Goal: Task Accomplishment & Management: Complete application form

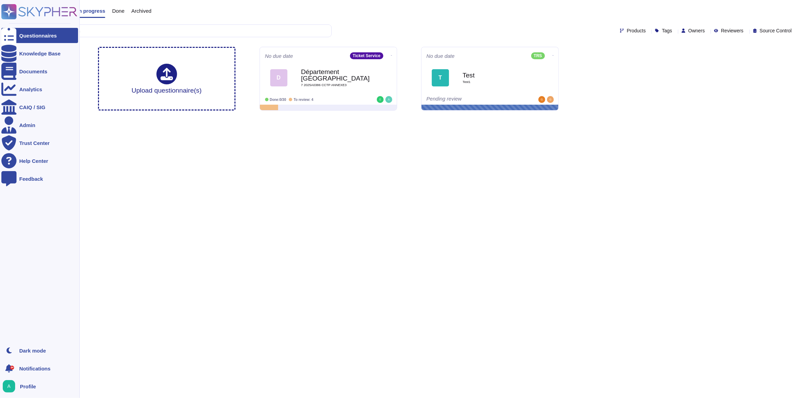
click at [36, 39] on div "Questionnaires" at bounding box center [39, 35] width 77 height 15
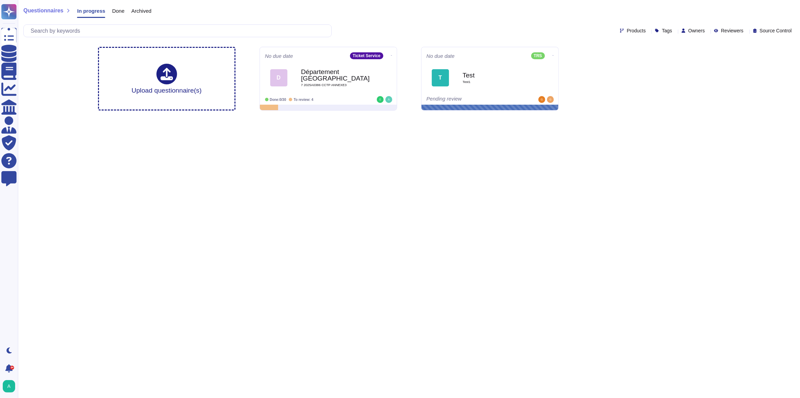
click at [118, 13] on span "Done" at bounding box center [118, 10] width 12 height 5
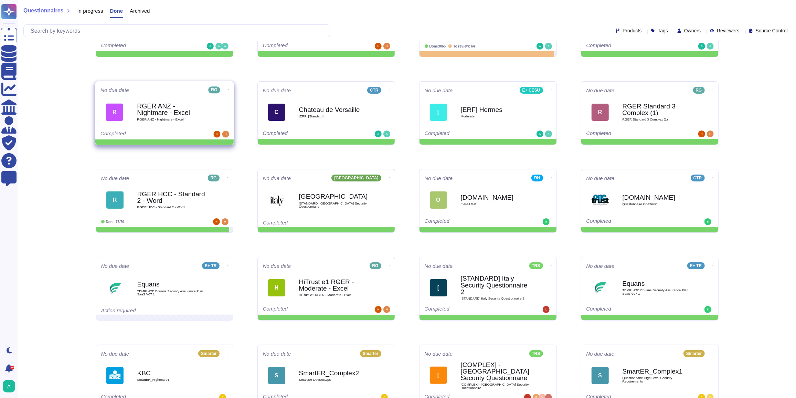
scroll to position [62, 0]
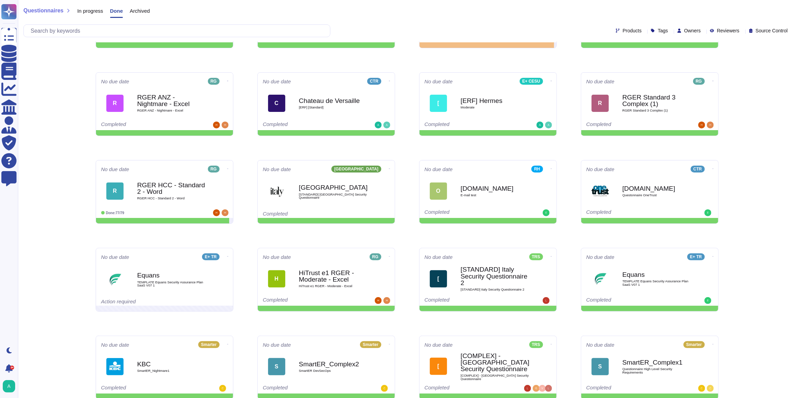
click at [148, 13] on span "Archived" at bounding box center [140, 10] width 20 height 5
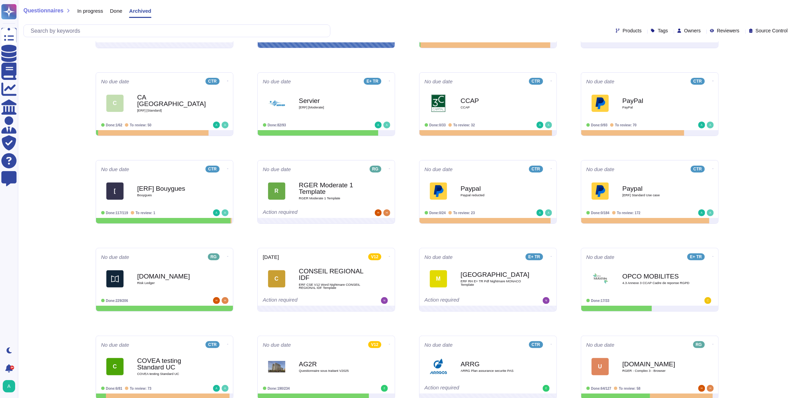
click at [85, 11] on span "In progress" at bounding box center [90, 10] width 26 height 5
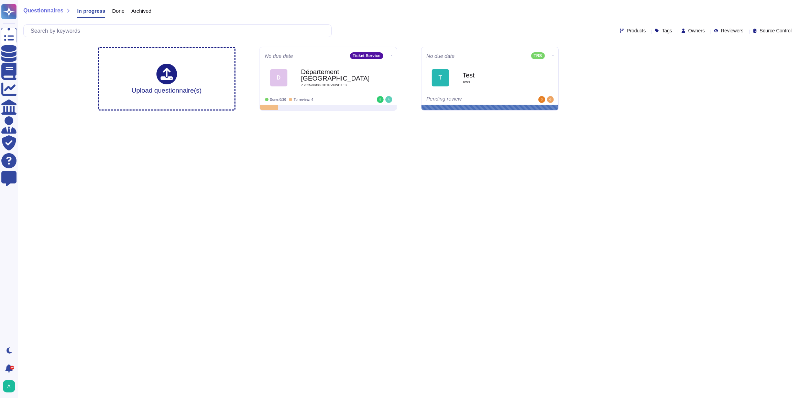
click at [133, 11] on span "Archived" at bounding box center [141, 10] width 20 height 5
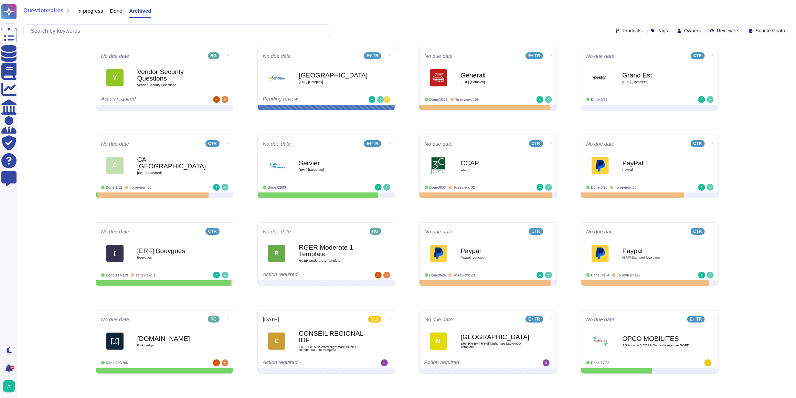
click at [342, 80] on span "[ERF] [Complex]" at bounding box center [333, 81] width 69 height 3
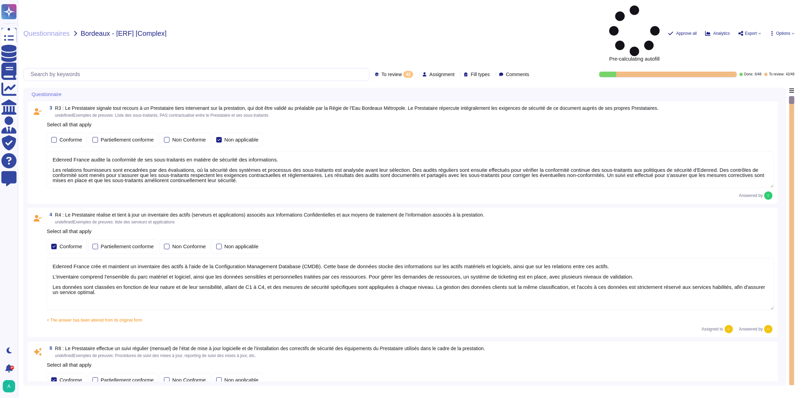
type textarea "Edenred France audite la conformité de ses sous-traitants en matière de sécurit…"
type textarea "Edenred France crée et maintient un inventaire des actifs à l'aide de la Config…"
type textarea "Edenred France effectue des scans de vulnérabilités mensuels sur l’ensemble de …"
type textarea "Edenred dispose d’une politique de patch management sur laquelle elle s’appuie …"
type textarea "La procédure de suivi de l'obsolescence des équipements utilisés dans le cadre …"
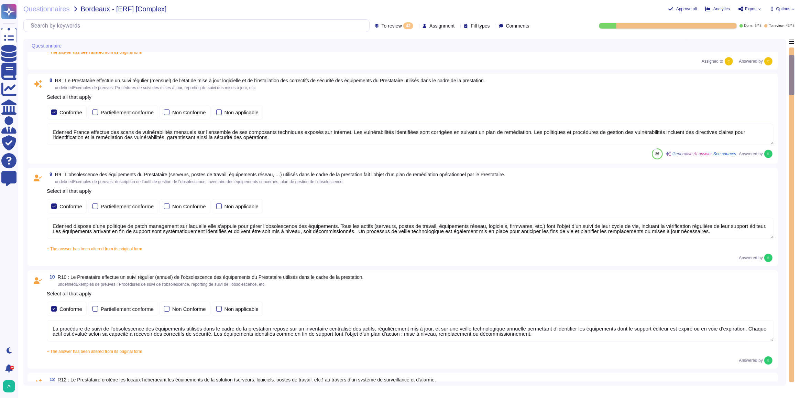
type textarea "Edenred France assure la sécurité physique des locaux hébergeant les équipement…"
type textarea "Edenred France a mis en place des systèmes de contrôle environnemental dans ses…"
type textarea "Edenred France prend des mesures pour garantir la sécurité de ses équipements p…"
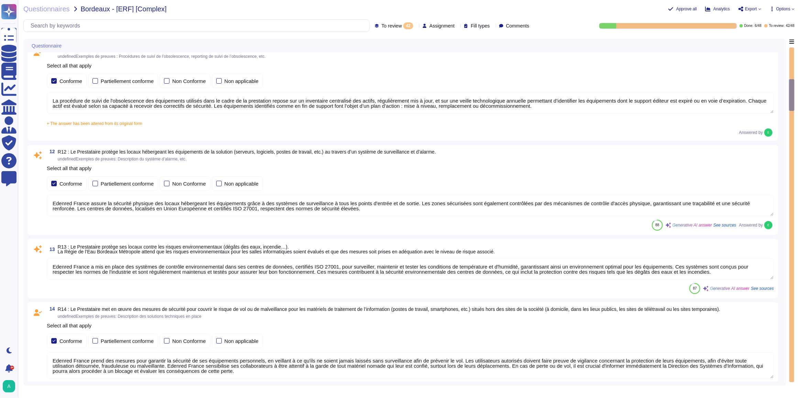
type textarea "Un plan de maintenance est assuré sur nos applications hébergées : les maintena…"
type textarea "Loremip Dolors ametcons adi elitseddo ei tempori utl etdolorem al eni adminimve…"
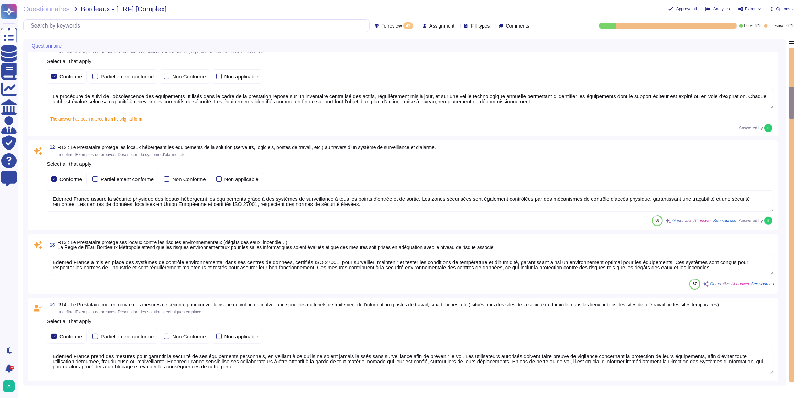
type textarea "Dans le cadre de la prestation, Edenred France propose une solution SaaS et n’a…"
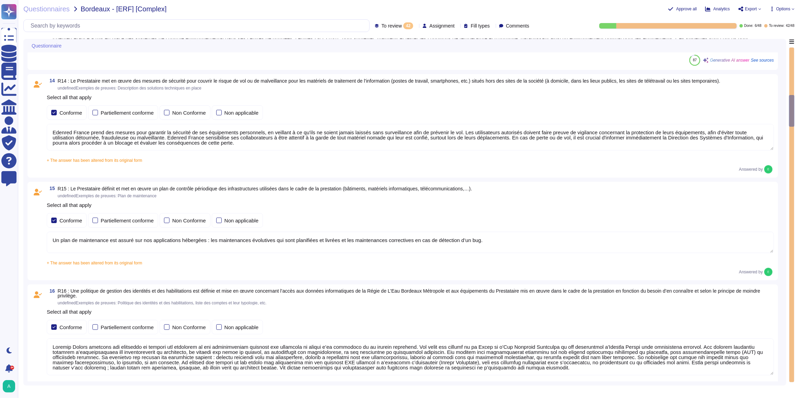
type textarea "Edenred France effectue une revue périodique des accès pour s'assurer que seuls…"
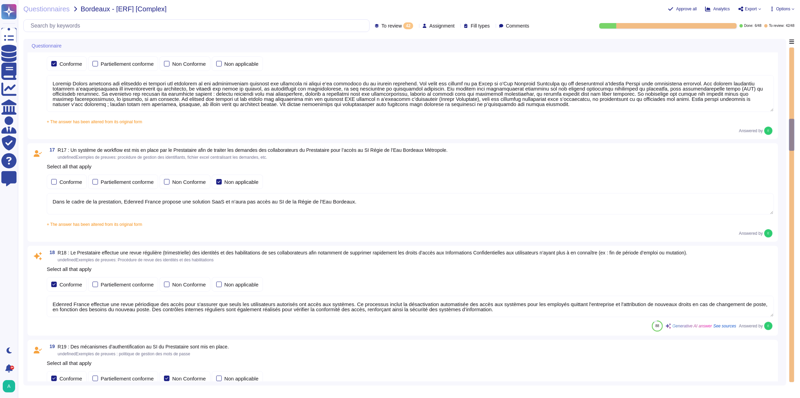
type textarea "Loremip Dolors ame co adipi elitseddo eiusmo t'incididuntutlabo et do magnaali …"
type textarea "La politique de gestion des mots de passe des comptes standards du Prestataire …"
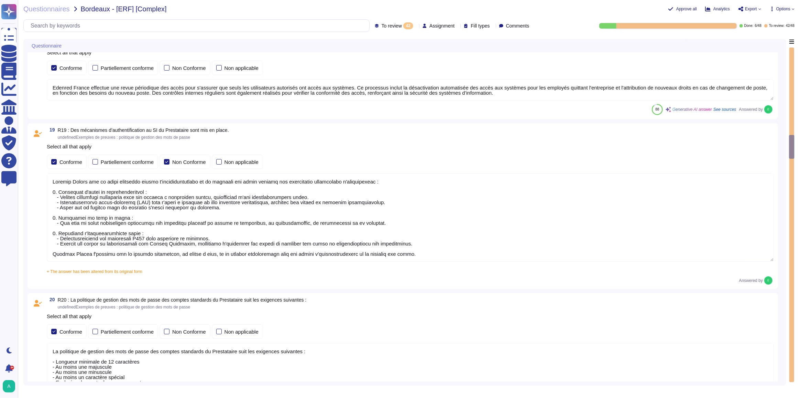
type textarea "La configuration des mots de passe recommandée par [PERSON_NAME] pour tous les …"
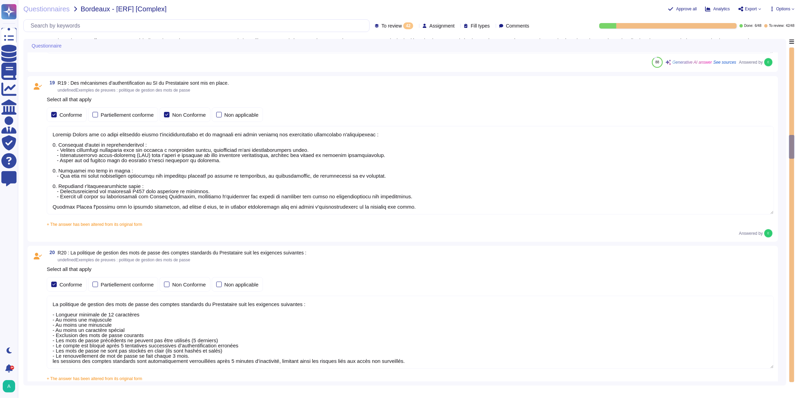
type textarea "Oui, chez Edenred France, les actions sur les ressources sont effectivement tra…"
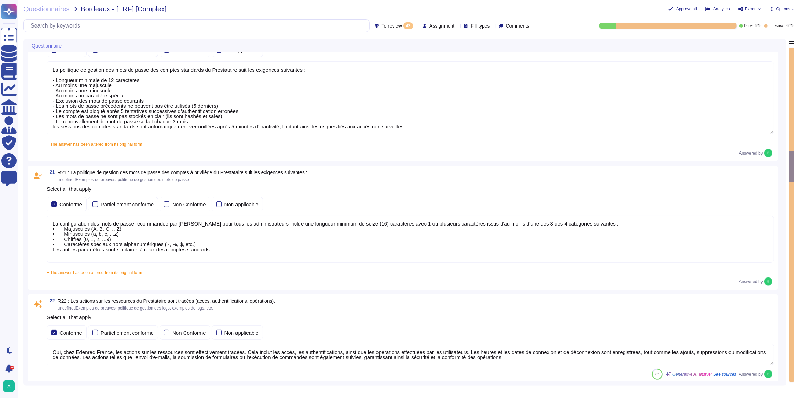
type textarea "Loremip Dolors ame co adipi eli seddoeiusmod temporinc utlabo etd mag aliquaeni…"
type textarea "Edenred France établit et maintient une matrice de flux complète pour l’ensembl…"
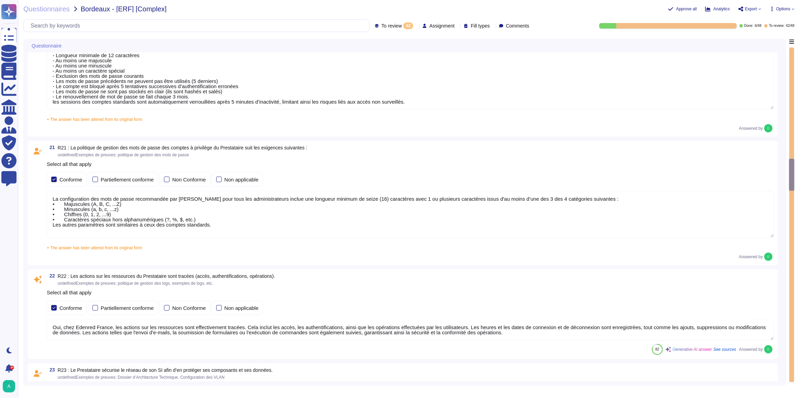
type textarea "Dans le cadre de la prestation, il n' y a pas d'intégration entre le SI d'Edenr…"
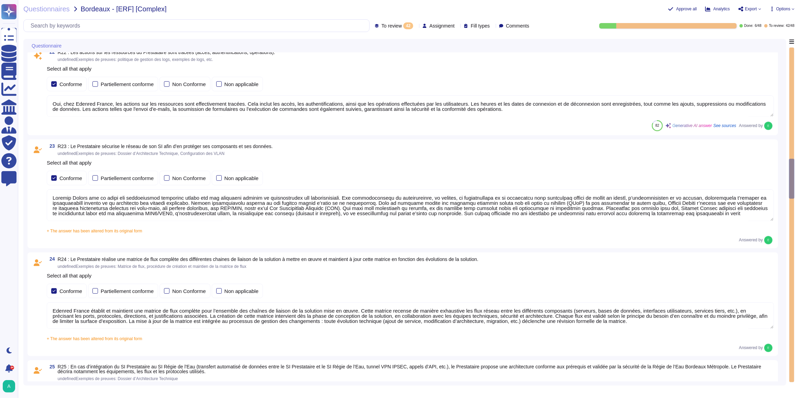
type textarea "Edenred France applique un chiffrement à l’état de l’art pour tous les flux néc…"
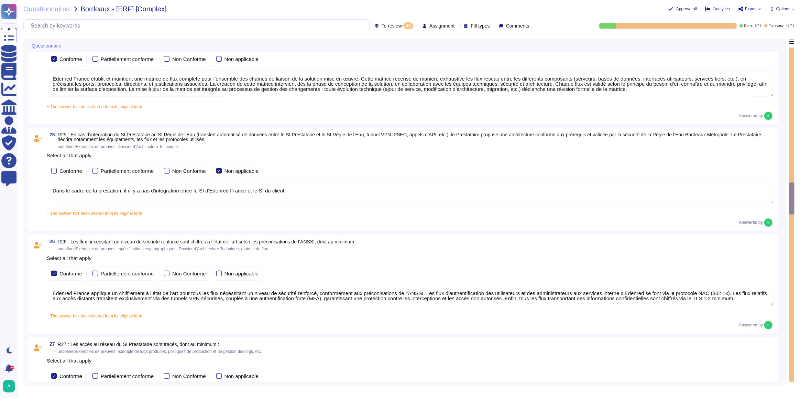
type textarea "Les accès au réseau du système d'information d'Edenred France sont tracés, incl…"
type textarea "En cas d'échanges de données passant par Internet entre le SI d'Edenred France …"
type textarea "Loremip Dolors a con ad elits doe temporinc utlaboreet do magnaaliquae ad mini …"
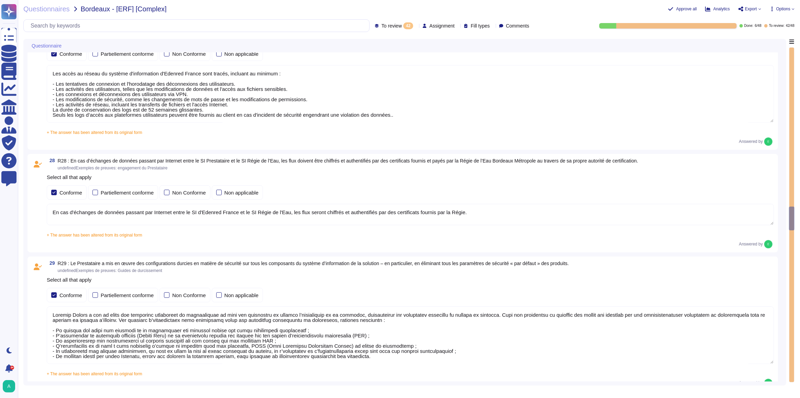
type textarea "Edenred France fournit une plateforme SaaS mutualisée à ses clients. Les donnée…"
type textarea "Les sauvegardes du système et des données chez Edenred France sont également st…"
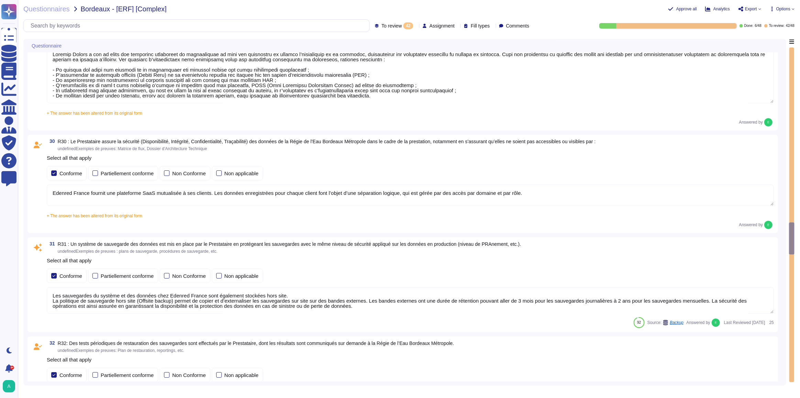
type textarea "Edenred France applique une politique rigoureuse de sauvegarde et de restaurati…"
type textarea "Les sauvegardes du système et des données chez Edenred France sont également st…"
type textarea "Pour le développement des applications, Edenred France s’appuie sur une approch…"
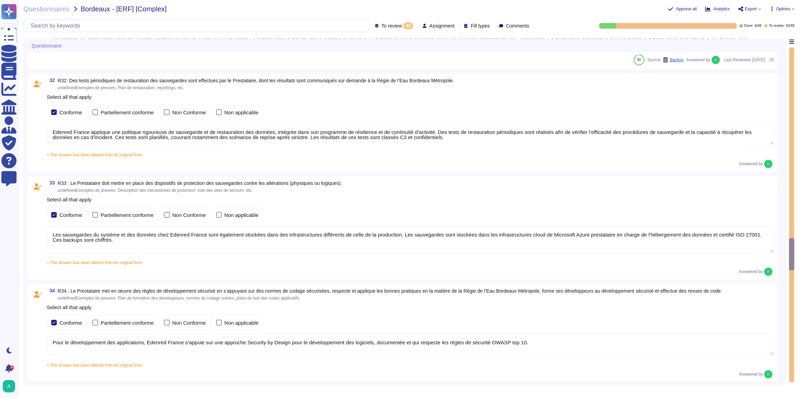
type textarea "Edenred France confirme que toutes les fonctions de test ou de diagnostic sont …"
type textarea "Edenred France met en place plusieurs types de tests de sécurité, y compris des…"
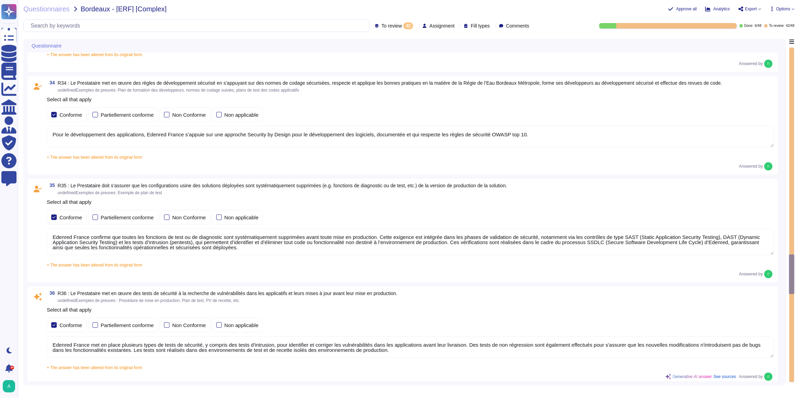
type textarea "Les plateformes sont livrées via notre plateforme de CI/CD. Seuls les ayants dr…"
type textarea "Edenred France a mis en place une procédure de gestion des incidents qui défini…"
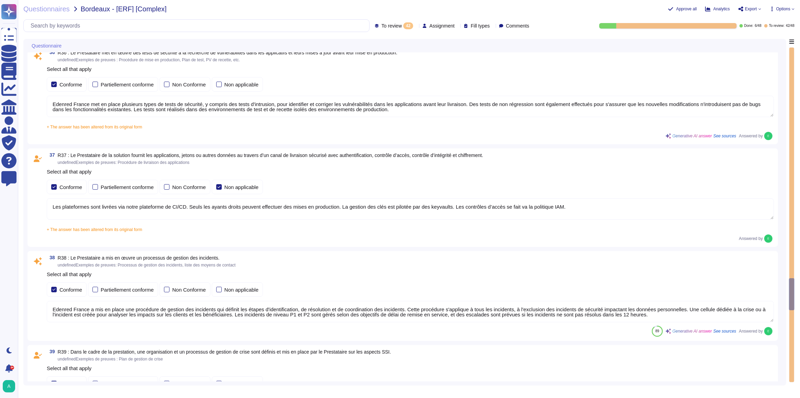
type textarea "Edenred France a mis en place une organisation et un processus de gestion de cr…"
type textarea "Edenred France a mis en place un processus de gestion des changements qui est e…"
type textarea "Edenred France a défini des mécanismes d’échange et de communication sécurisé e…"
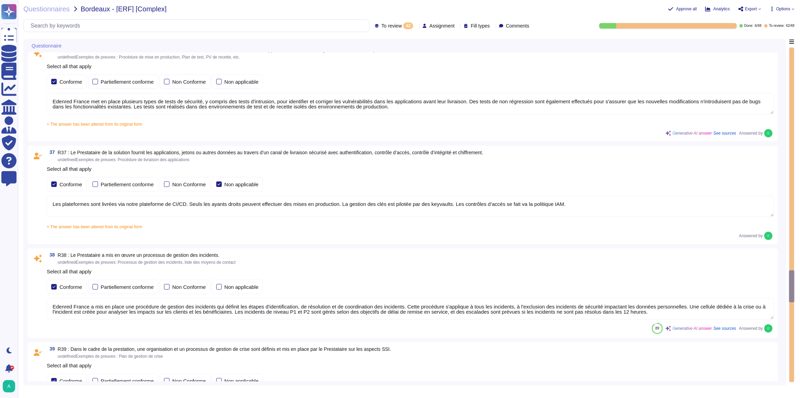
type textarea "Les sauvegardes du système et des données chez Edenred France sont également st…"
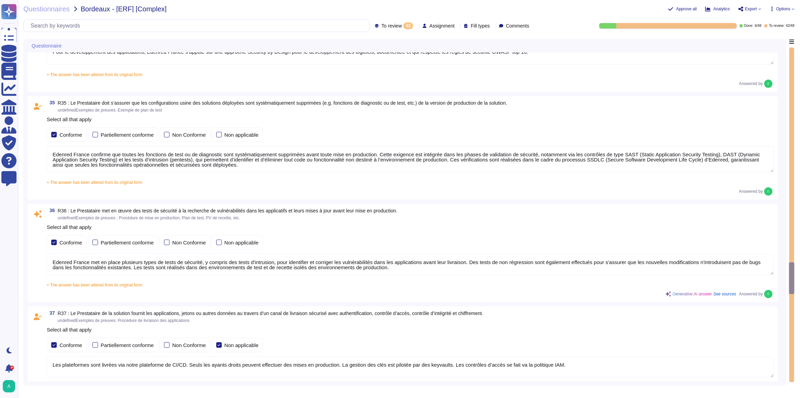
type textarea "Edenred France applique une politique rigoureuse de sauvegarde et de restaurati…"
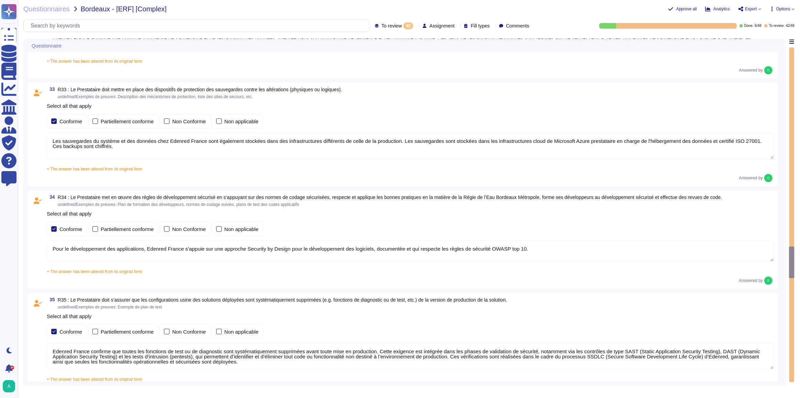
type textarea "Edenred France fournit une plateforme SaaS mutualisée à ses clients. Les donnée…"
type textarea "Les sauvegardes du système et des données chez Edenred France sont également st…"
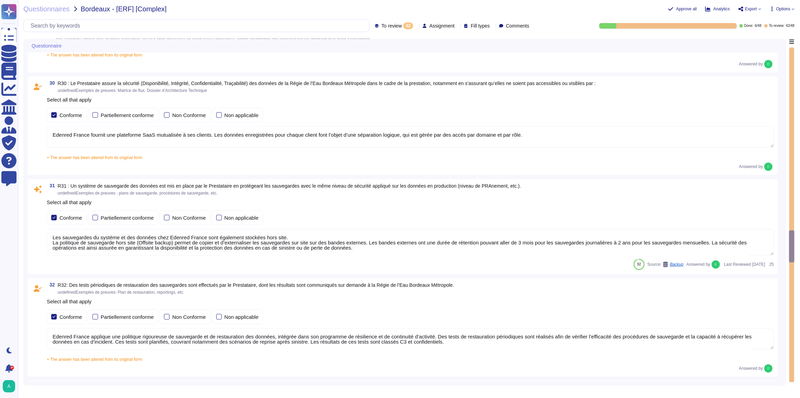
type textarea "En cas d'échanges de données passant par Internet entre le SI d'Edenred France …"
type textarea "Loremip Dolors a con ad elits doe temporinc utlaboreet do magnaaliquae ad mini …"
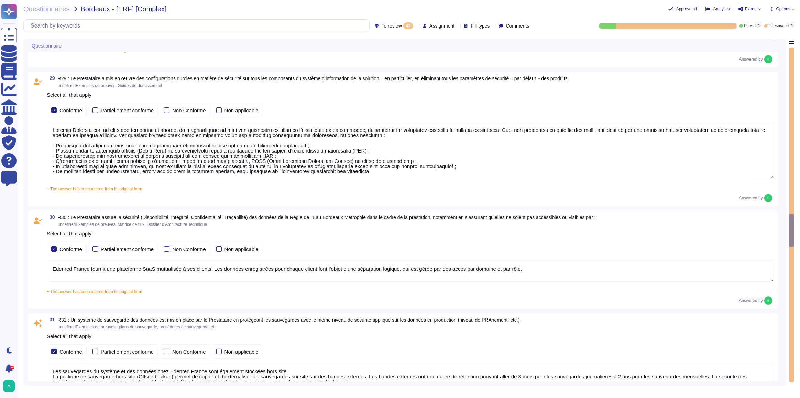
type textarea "Edenred France applique un chiffrement à l’état de l’art pour tous les flux néc…"
type textarea "Les accès au réseau du système d'information d'Edenred France sont tracés, incl…"
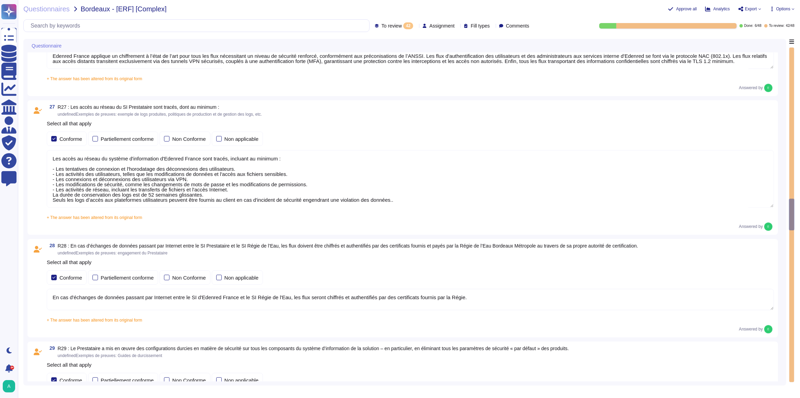
type textarea "Edenred France établit et maintient une matrice de flux complète pour l’ensembl…"
type textarea "Dans le cadre de la prestation, il n' y a pas d'intégration entre le SI d'Edenr…"
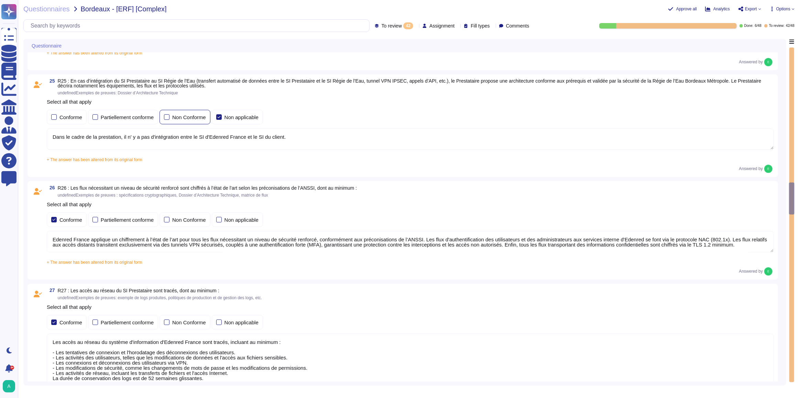
type textarea "Loremip Dolors ame co adipi eli seddoeiusmod temporinc utlabo etd mag aliquaeni…"
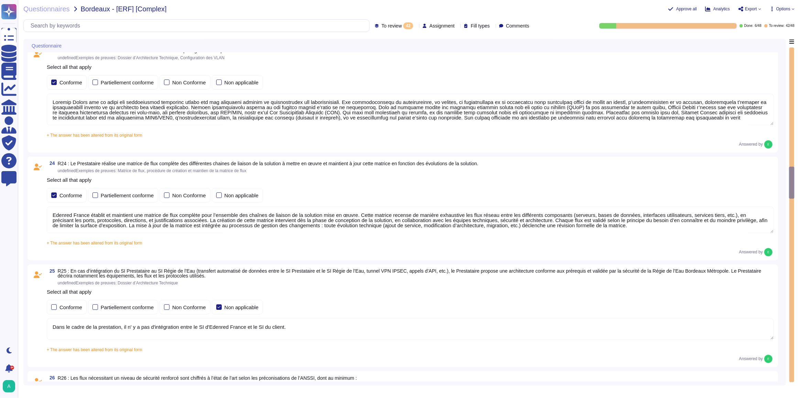
type textarea "La configuration des mots de passe recommandée par [PERSON_NAME] pour tous les …"
type textarea "Oui, chez Edenred France, les actions sur les ressources sont effectivement tra…"
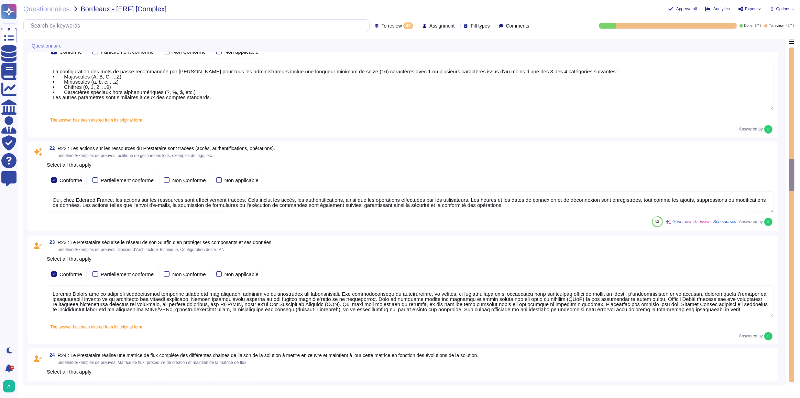
type textarea "La politique de gestion des mots de passe des comptes standards du Prestataire …"
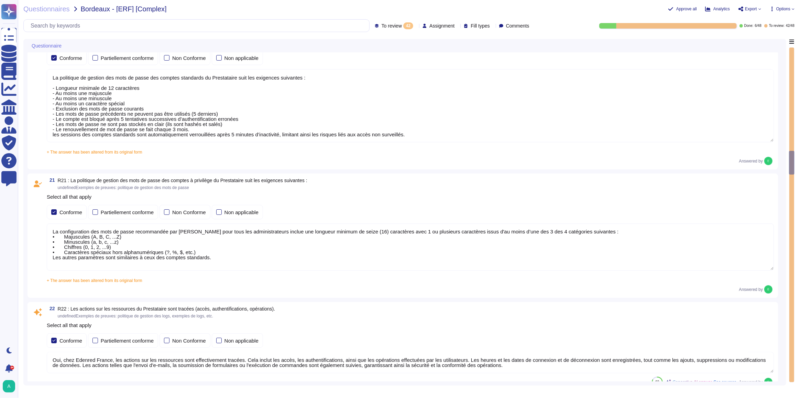
type textarea "Loremip Dolors ame co adipi elitseddo eiusmo t'incididuntutlabo et do magnaali …"
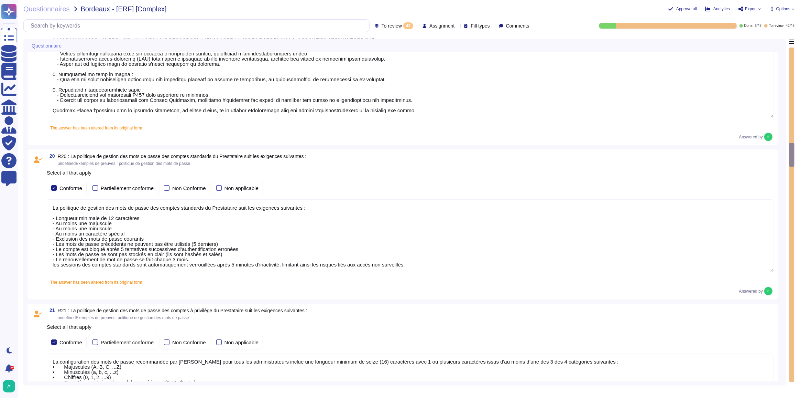
type textarea "Edenred France effectue une revue périodique des accès pour s'assurer que seuls…"
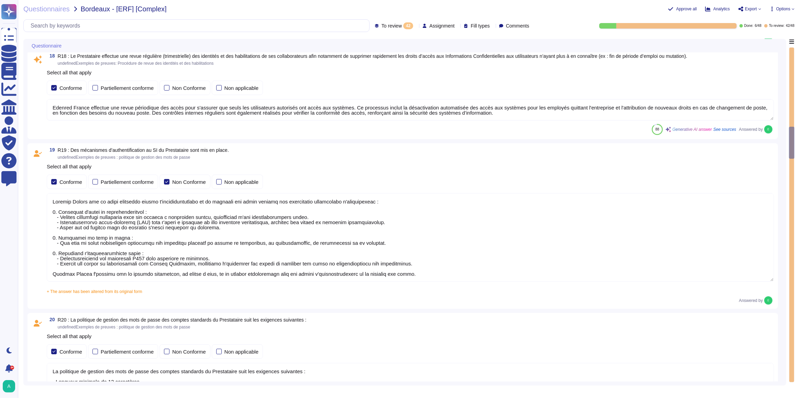
type textarea "Loremip Dolors ametcons adi elitseddo ei tempori utl etdolorem al eni adminimve…"
type textarea "Dans le cadre de la prestation, Edenred France propose une solution SaaS et n’a…"
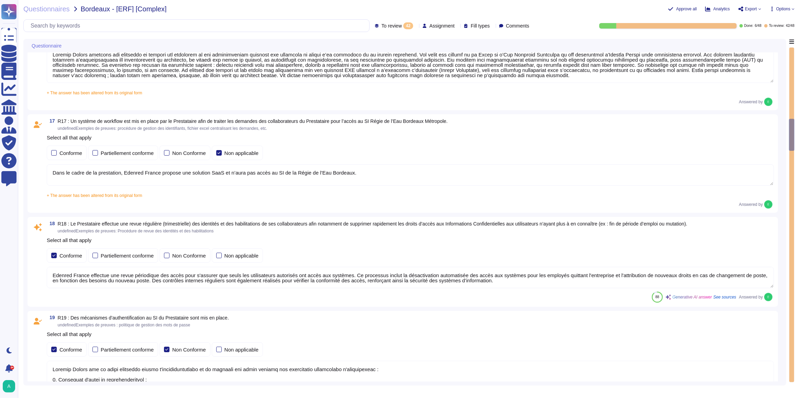
type textarea "Edenred France prend des mesures pour garantir la sécurité de ses équipements p…"
type textarea "Un plan de maintenance est assuré sur nos applications hébergées : les maintena…"
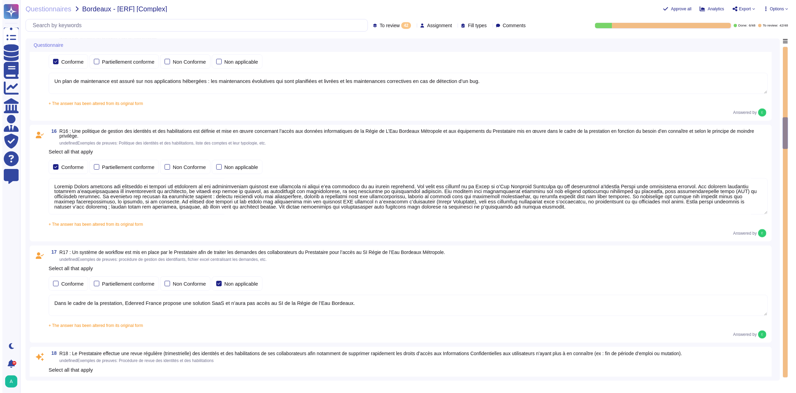
scroll to position [781, 0]
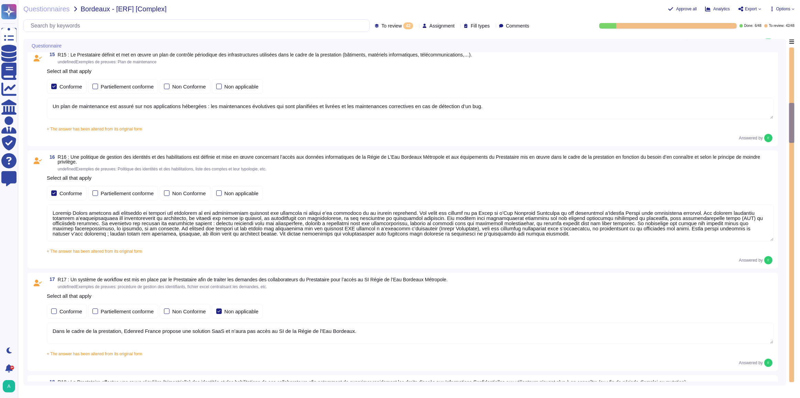
type textarea "Edenred France a mis en place des systèmes de contrôle environnemental dans ses…"
click at [784, 8] on span "Options" at bounding box center [784, 9] width 14 height 4
click at [772, 42] on p "Set Format" at bounding box center [775, 48] width 27 height 12
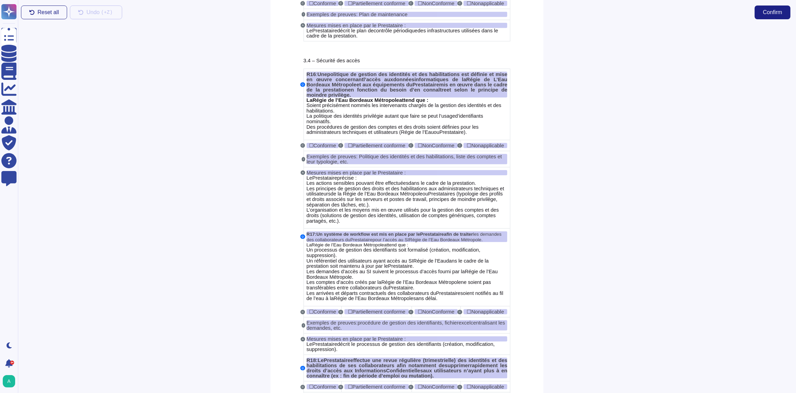
scroll to position [1751, 0]
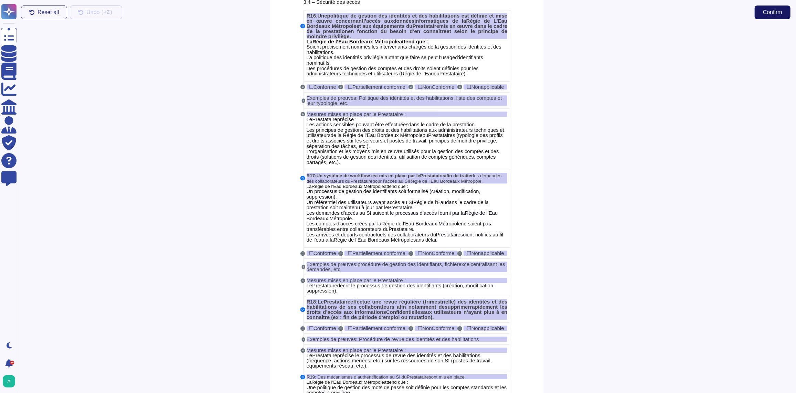
click at [763, 13] on span "Confirm" at bounding box center [772, 13] width 19 height 6
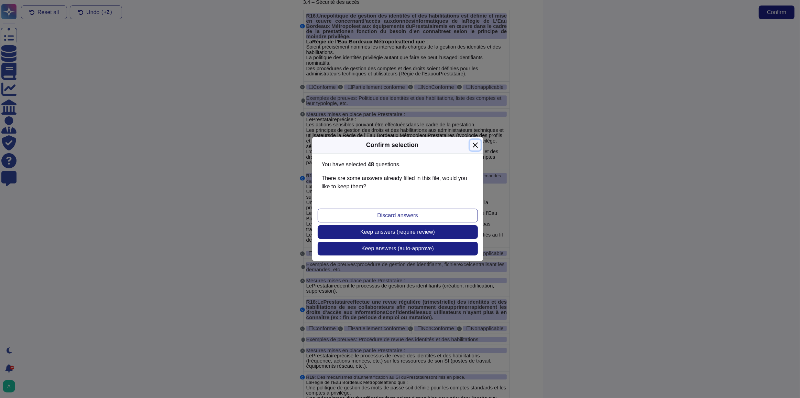
click at [478, 145] on button "Close" at bounding box center [475, 145] width 11 height 11
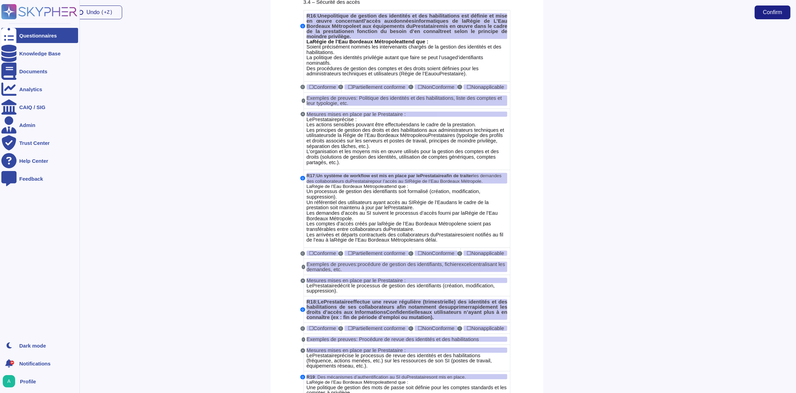
click at [23, 35] on div "Questionnaires" at bounding box center [37, 35] width 37 height 5
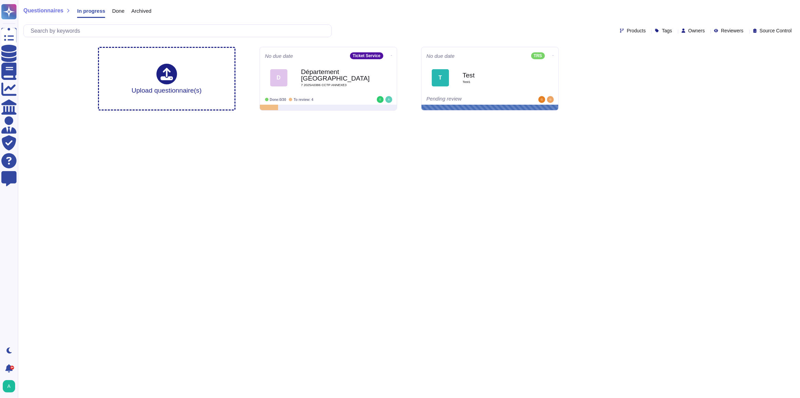
click at [136, 13] on span "Archived" at bounding box center [141, 10] width 20 height 5
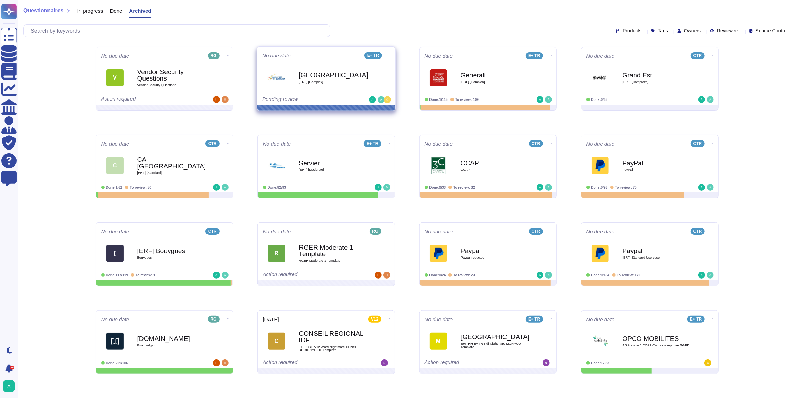
click at [342, 87] on div "Bordeaux [ERF] [Complex]" at bounding box center [333, 78] width 69 height 28
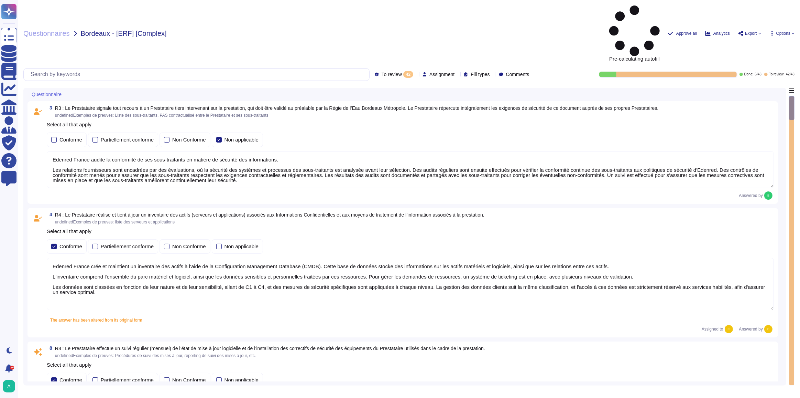
type textarea "Edenred France audite la conformité de ses sous-traitants en matière de sécurit…"
type textarea "Edenred France crée et maintient un inventaire des actifs à l'aide de la Config…"
type textarea "Edenred France effectue des scans de vulnérabilités mensuels sur l’ensemble de …"
type textarea "Edenred dispose d’une politique de patch management sur laquelle elle s’appuie …"
type textarea "La procédure de suivi de l'obsolescence des équipements utilisés dans le cadre …"
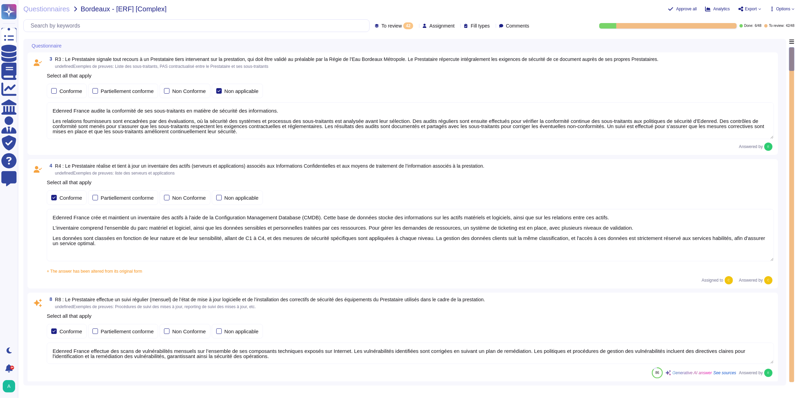
scroll to position [0, 0]
click at [792, 63] on div at bounding box center [792, 59] width 6 height 24
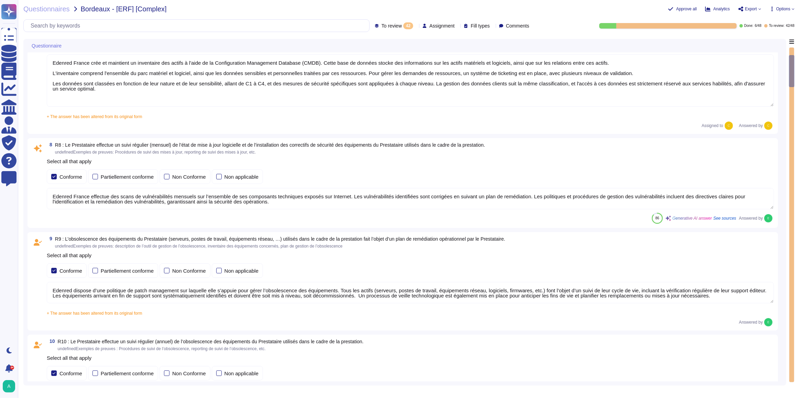
type textarea "Edenred France assure la sécurité physique des locaux hébergeant les équipement…"
type textarea "Edenred France a mis en place des systèmes de contrôle environnemental dans ses…"
type textarea "Edenred France prend des mesures pour garantir la sécurité de ses équipements p…"
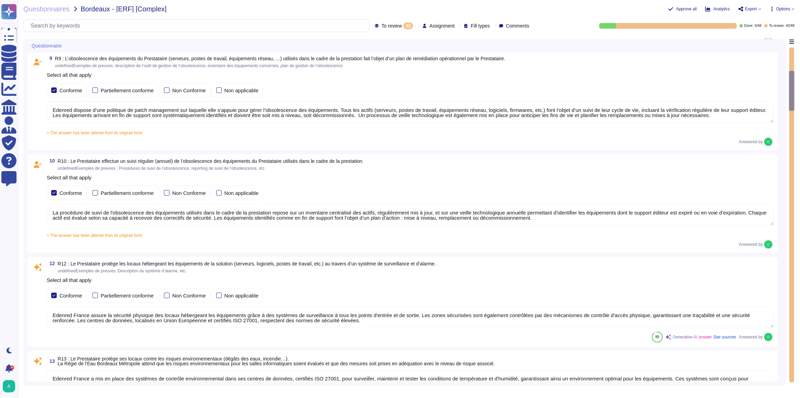
type textarea "Un plan de maintenance est assuré sur nos applications hébergées : les maintena…"
type textarea "Loremip Dolors ametcons adi elitseddo ei tempori utl etdolorem al eni adminimve…"
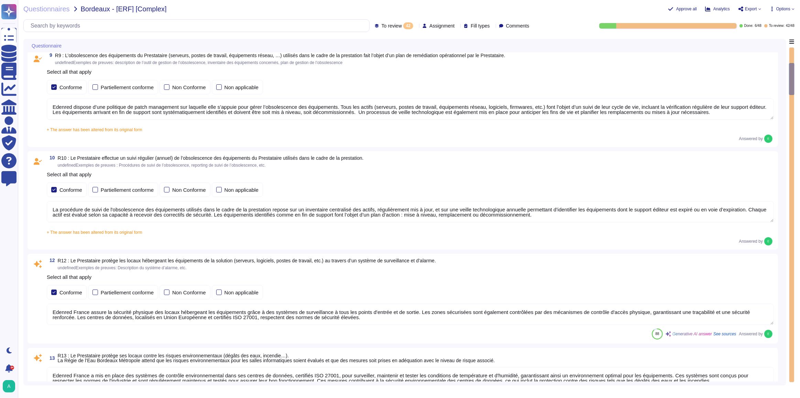
type textarea "Edenred France crée et maintient un inventaire des actifs à l'aide de la Config…"
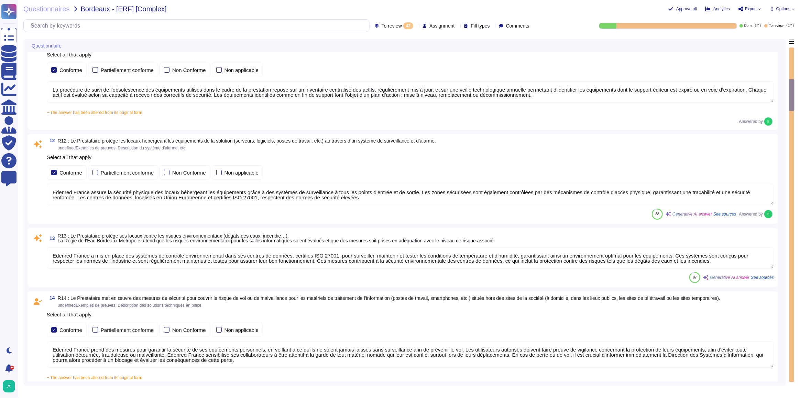
type textarea "Un plan de maintenance est assuré sur nos applications hébergées : les maintena…"
type textarea "Loremip Dolors ametcons adi elitseddo ei tempori utl etdolorem al eni adminimve…"
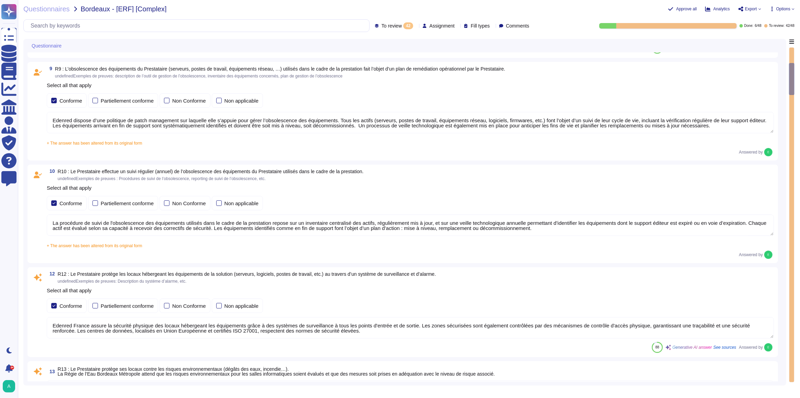
type textarea "Edenred France crée et maintient un inventaire des actifs à l'aide de la Config…"
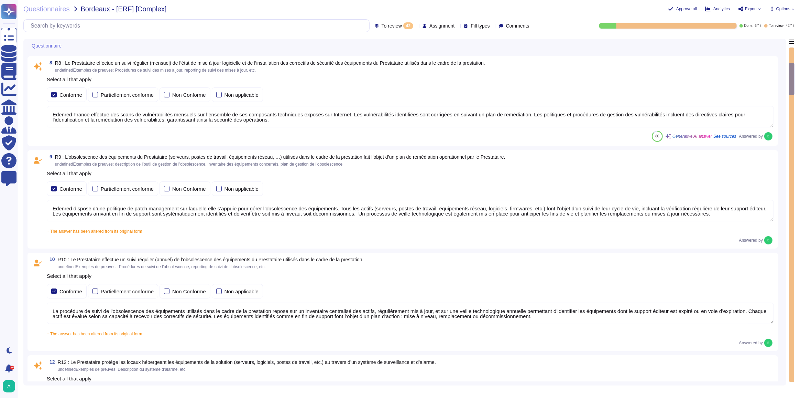
scroll to position [231, 0]
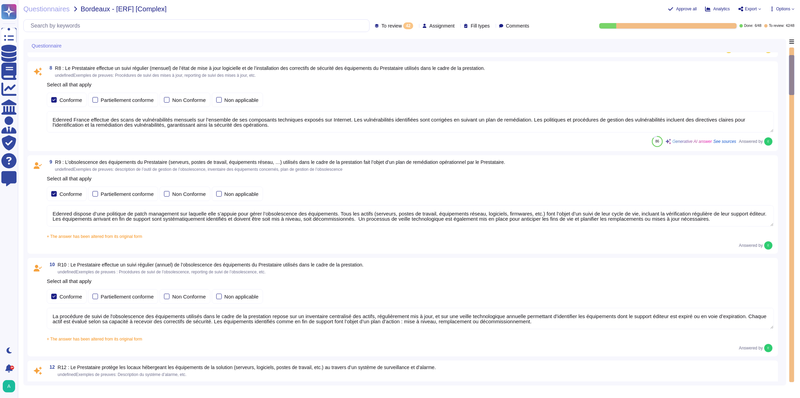
type textarea "Edenred France audite la conformité de ses sous-traitants en matière de sécurit…"
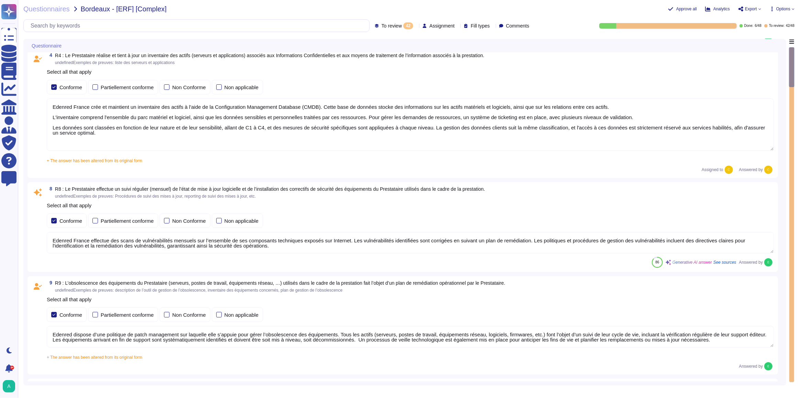
scroll to position [106, 0]
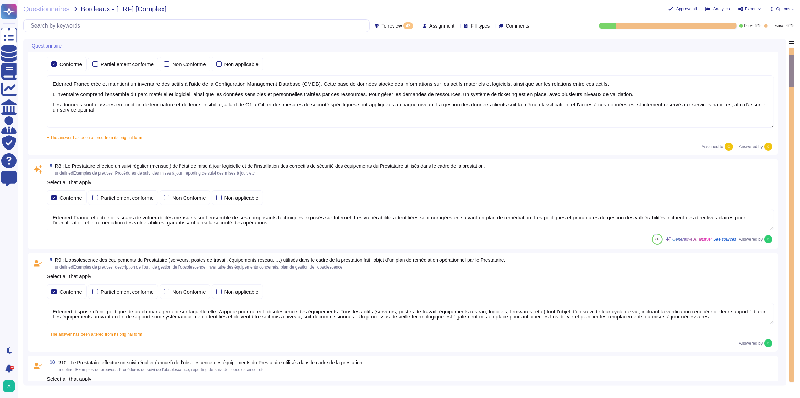
type textarea "Edenred France a mis en place des systèmes de contrôle environnemental dans ses…"
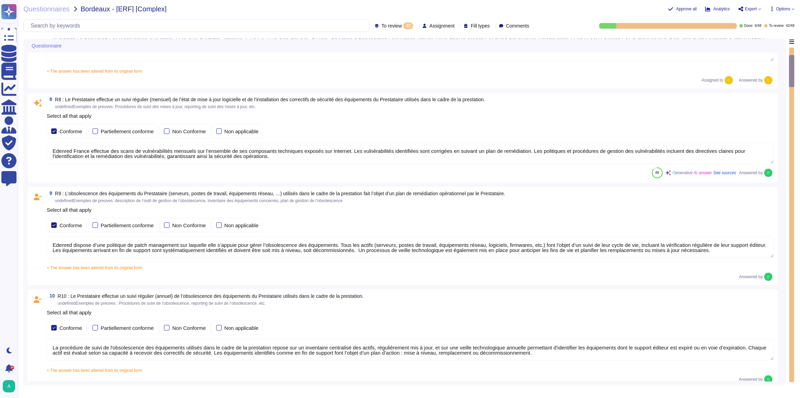
type textarea "Edenred France prend des mesures pour garantir la sécurité de ses équipements p…"
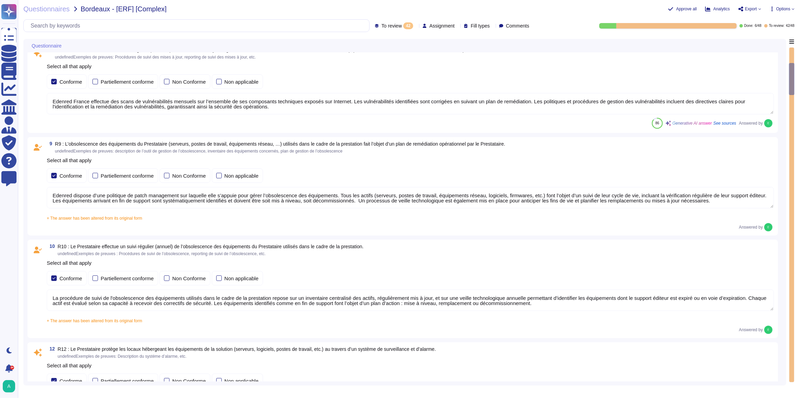
type textarea "Un plan de maintenance est assuré sur nos applications hébergées : les maintena…"
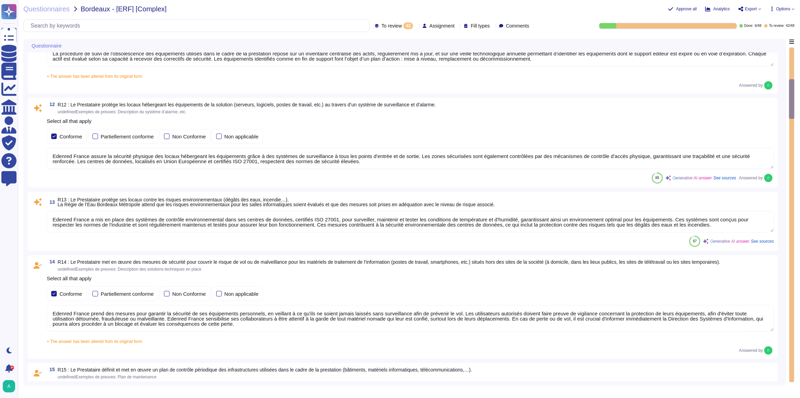
type textarea "Loremip Dolors ametcons adi elitseddo ei tempori utl etdolorem al eni adminimve…"
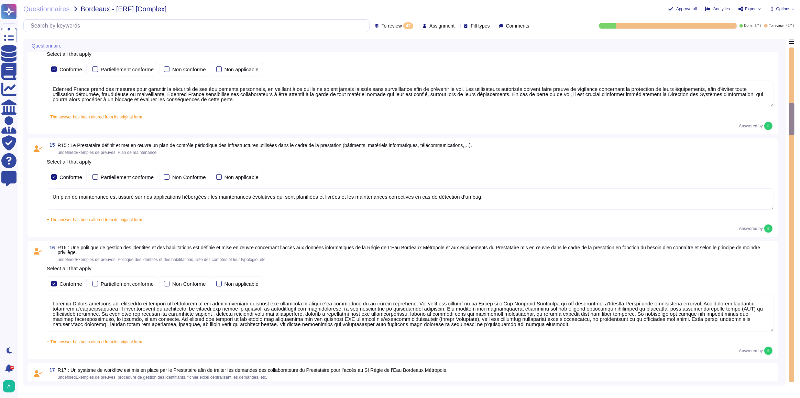
type textarea "Dans le cadre de la prestation, Edenred France propose une solution SaaS et n’a…"
type textarea "Edenred France effectue une revue périodique des accès pour s'assurer que seuls…"
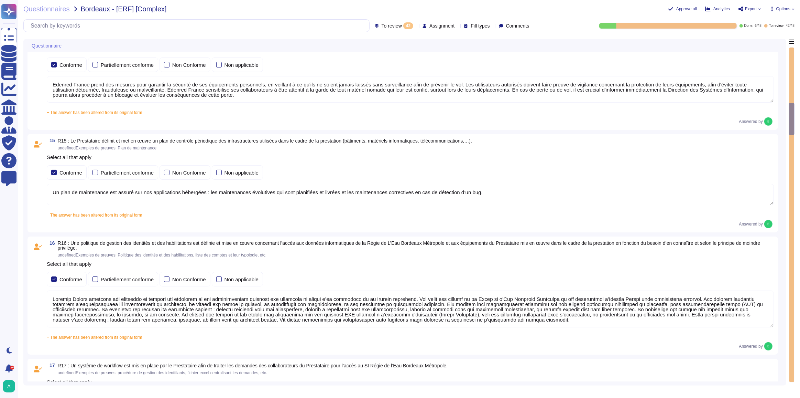
type textarea "Loremip Dolors ame co adipi elitseddo eiusmo t'incididuntutlabo et do magnaali …"
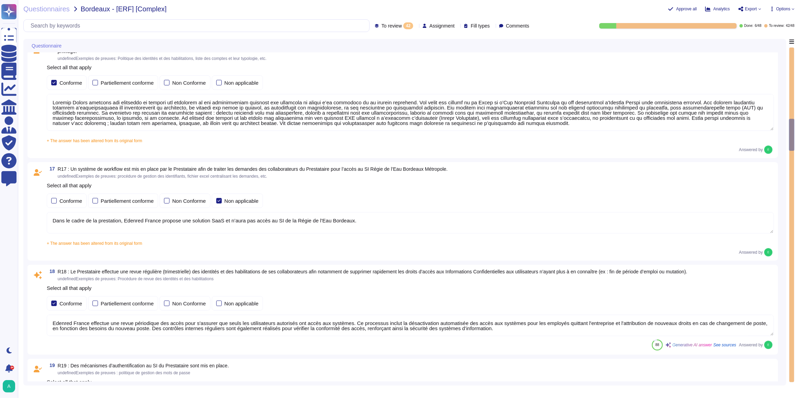
type textarea "La politique de gestion des mots de passe des comptes standards du Prestataire …"
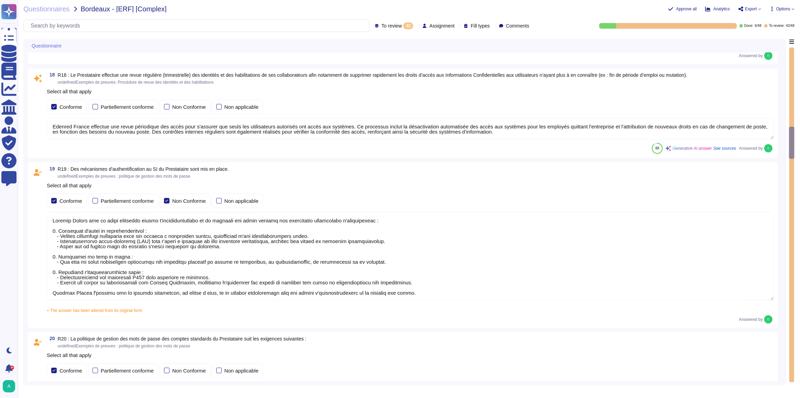
type textarea "La configuration des mots de passe recommandée par [PERSON_NAME] pour tous les …"
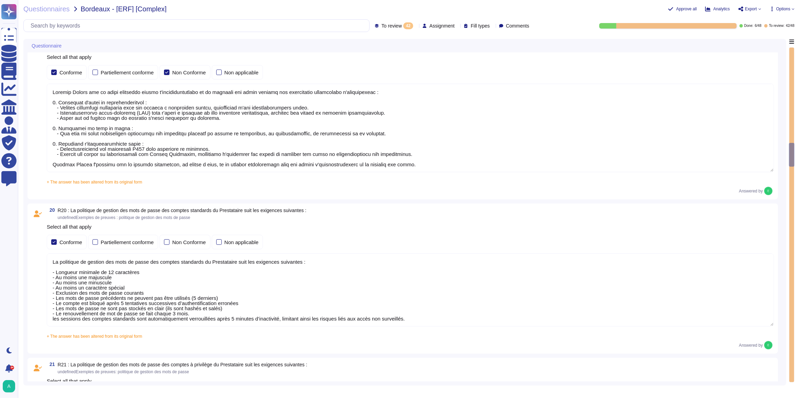
type textarea "Oui, chez Edenred France, les actions sur les ressources sont effectivement tra…"
type textarea "Loremip Dolors ame co adipi eli seddoeiusmod temporinc utlabo etd mag aliquaeni…"
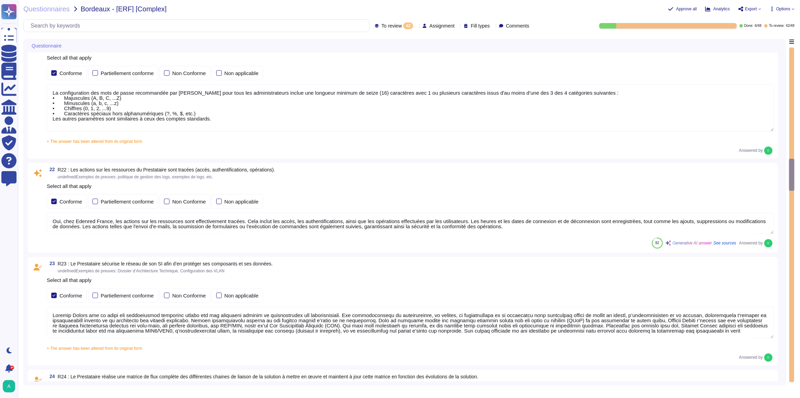
type textarea "Edenred France établit et maintient une matrice de flux complète pour l’ensembl…"
type textarea "Dans le cadre de la prestation, il n' y a pas d'intégration entre le SI d'Edenr…"
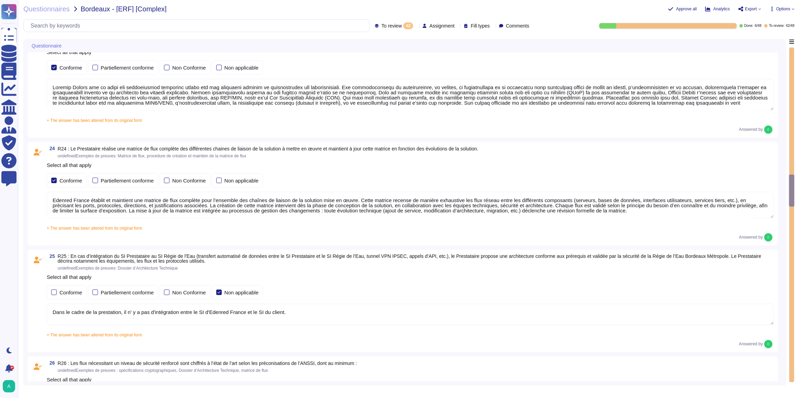
type textarea "Edenred France applique un chiffrement à l’état de l’art pour tous les flux néc…"
type textarea "Les accès au réseau du système d'information d'Edenred France sont tracés, incl…"
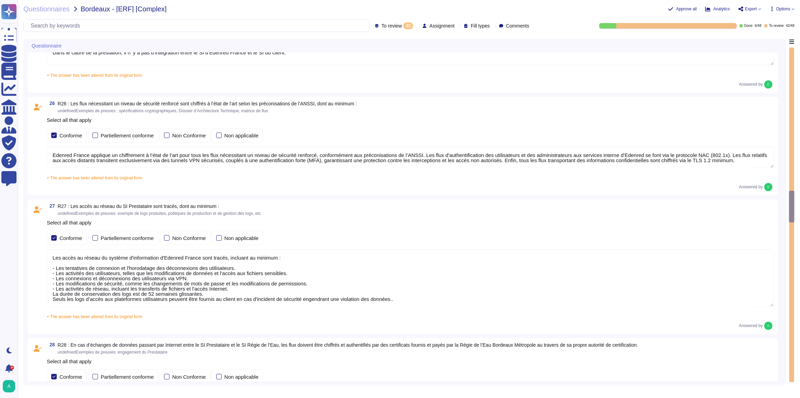
type textarea "En cas d'échanges de données passant par Internet entre le SI d'Edenred France …"
type textarea "Loremip Dolors a con ad elits doe temporinc utlaboreet do magnaaliquae ad mini …"
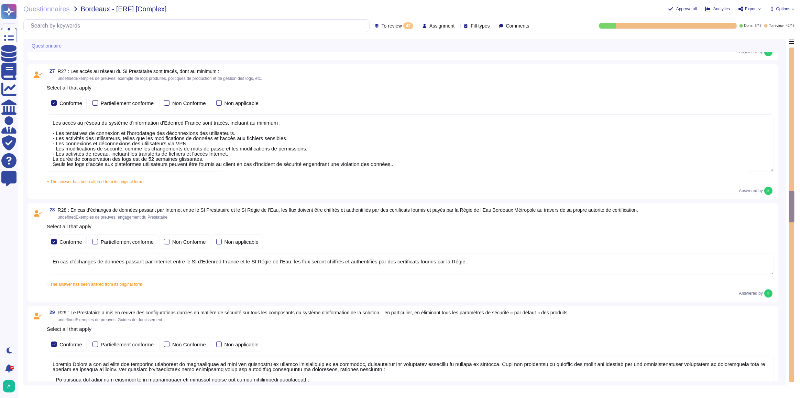
scroll to position [2170, 0]
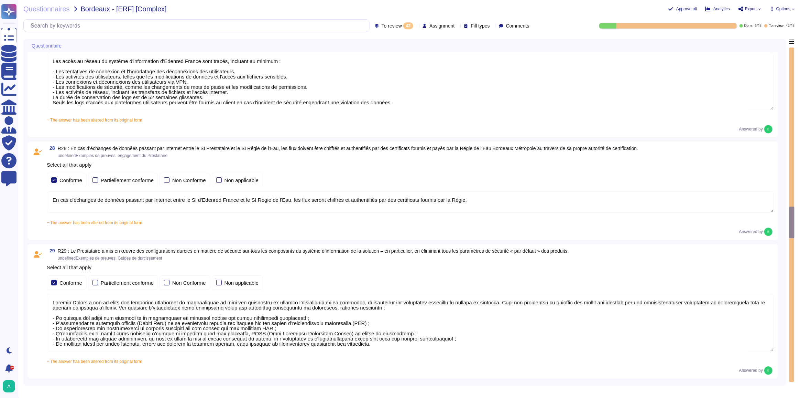
type textarea "Edenred France fournit une plateforme SaaS mutualisée à ses clients. Les donnée…"
type textarea "Les sauvegardes du système et des données chez Edenred France sont également st…"
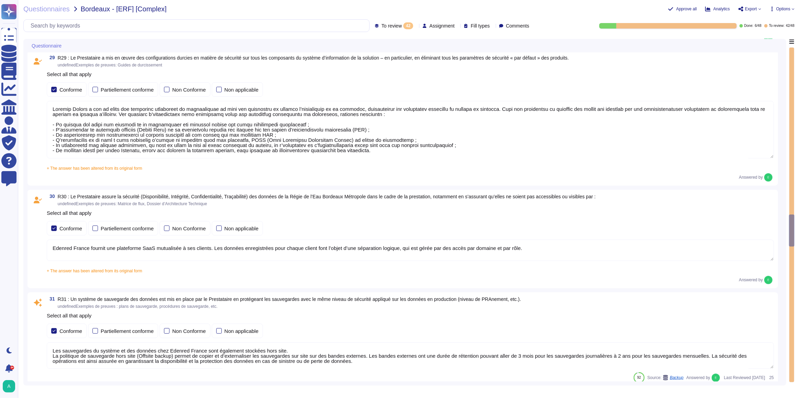
type textarea "Edenred France applique une politique rigoureuse de sauvegarde et de restaurati…"
type textarea "Les sauvegardes du système et des données chez Edenred France sont également st…"
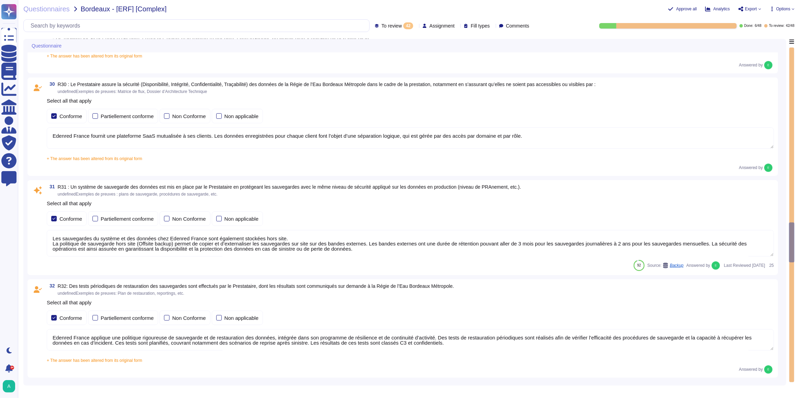
type textarea "Pour le développement des applications, Edenred France s’appuie sur une approch…"
type textarea "Edenred France confirme que toutes les fonctions de test ou de diagnostic sont …"
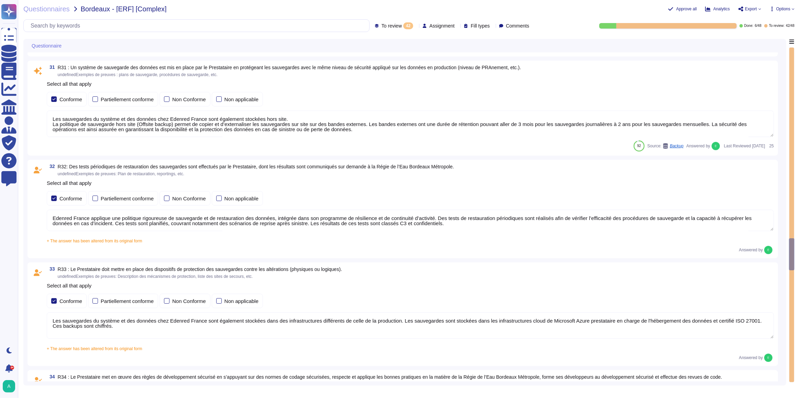
type textarea "Edenred France met en place plusieurs types de tests de sécurité, y compris des…"
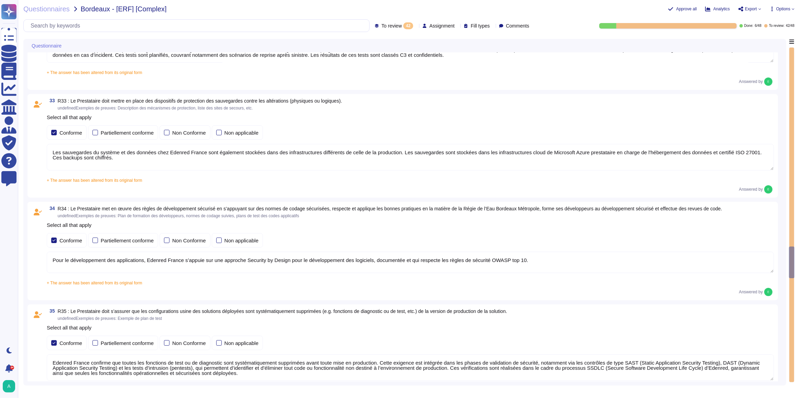
type textarea "Les plateformes sont livrées via notre plateforme de CI/CD. Seuls les ayants dr…"
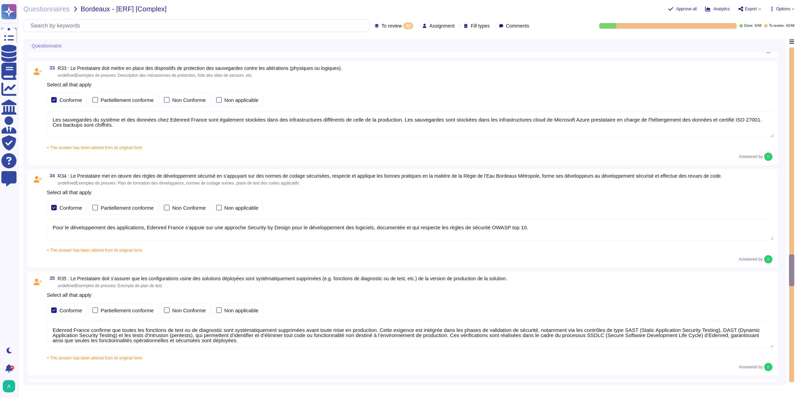
type textarea "Edenred France a mis en place une procédure de gestion des incidents qui défini…"
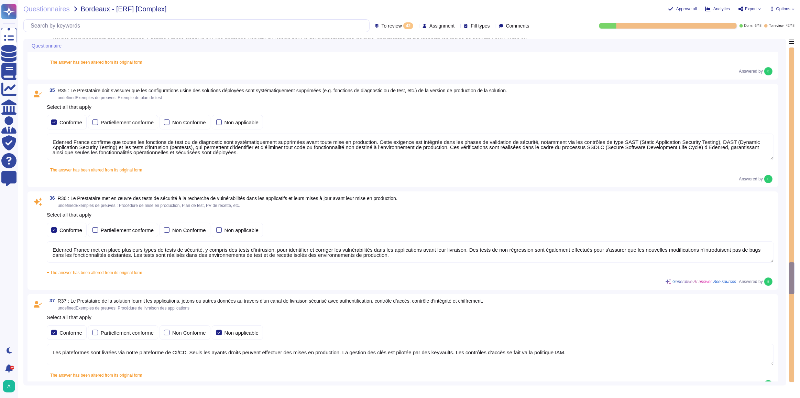
type textarea "Edenred France a mis en place une organisation et un processus de gestion de cr…"
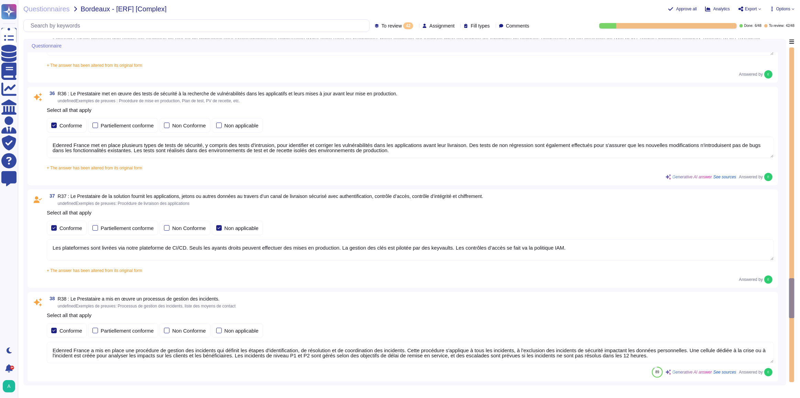
type textarea "Edenred France a mis en place un processus de gestion des changements qui est e…"
type textarea "Edenred France a défini des mécanismes d’échange et de communication sécurisé e…"
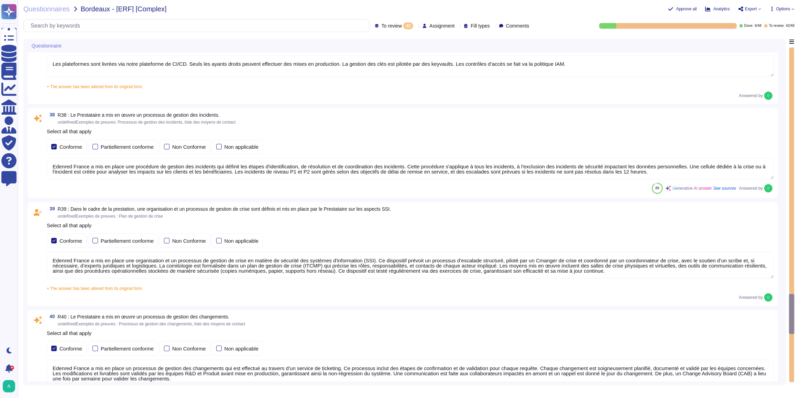
type textarea "Edenred France dispose de serveurs de secours pour assurer la continuité des se…"
type textarea "Lore ip dolor si am consectet ad elitseddoe temporincidi, Utlabor Etdolo m aliq…"
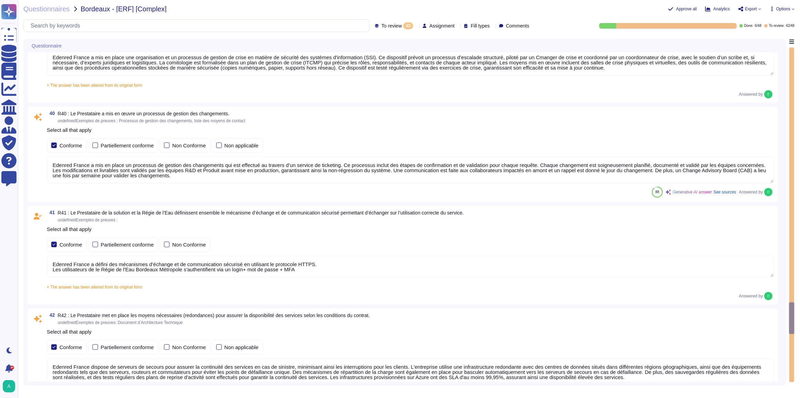
type textarea "Le Plan de Reprise d'Activité est testé au moins une fois par an selon nos poli…"
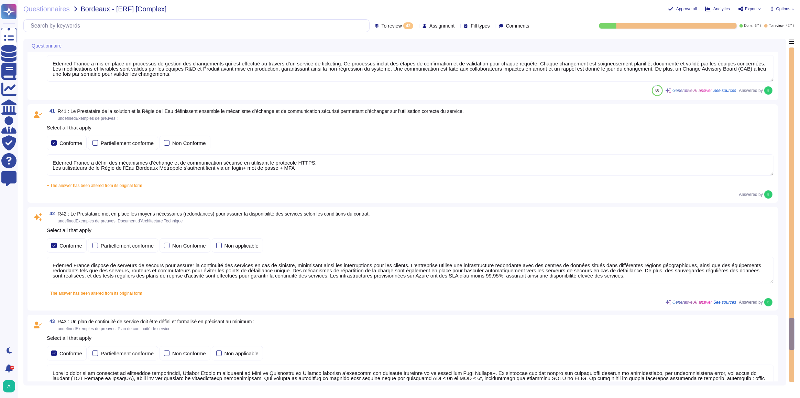
type textarea "Loremip Dolors a con ad elits doe temporinc utlabo etd magnaal en adminimv qu n…"
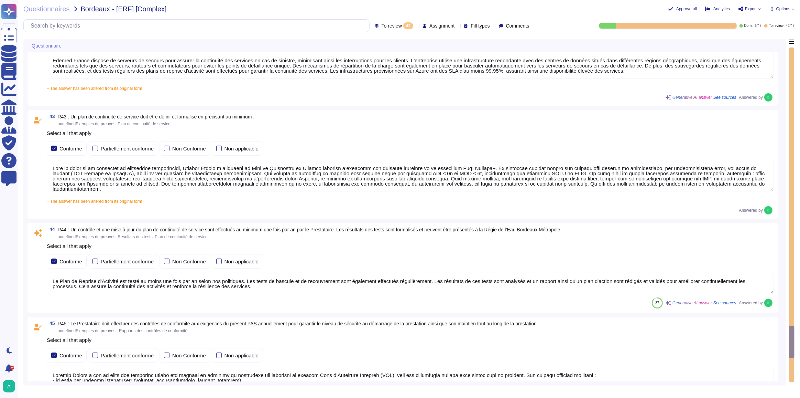
type textarea "Edenred France s’engage à mettre en place des plans de remédiation à la suite d…"
type textarea "Edenred France maintiendra ses engagements, niveaux et qualité de services en c…"
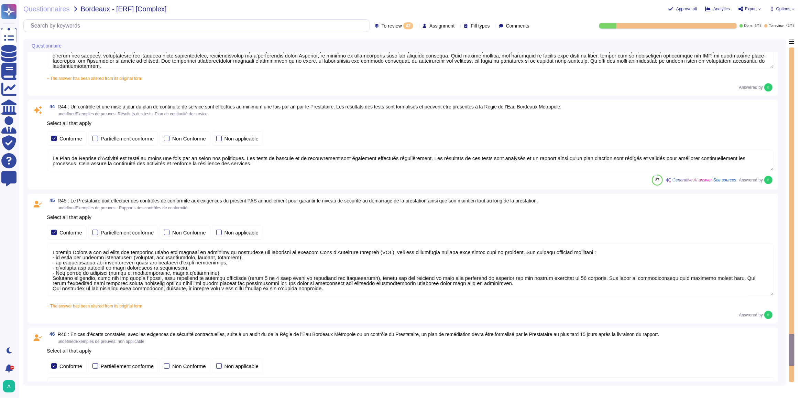
type textarea "[PERSON_NAME] conserve les données dans le respect de sa politique des données …"
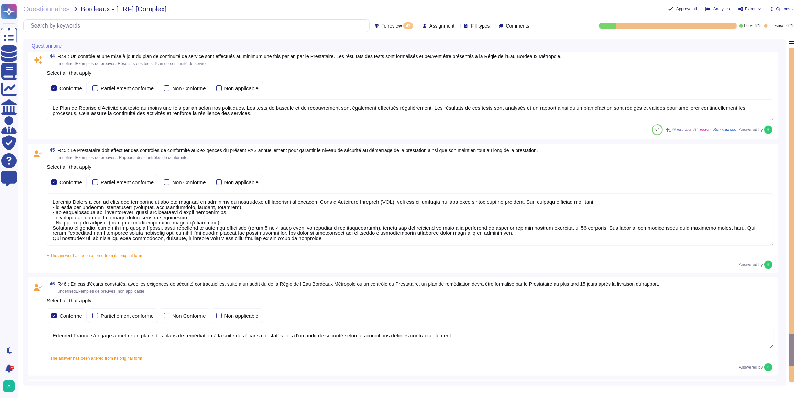
type textarea "Edenred France dispose de serveurs de secours pour assurer la continuité des se…"
type textarea "Lore ip dolor si am consectet ad elitseddoe temporincidi, Utlabor Etdolo m aliq…"
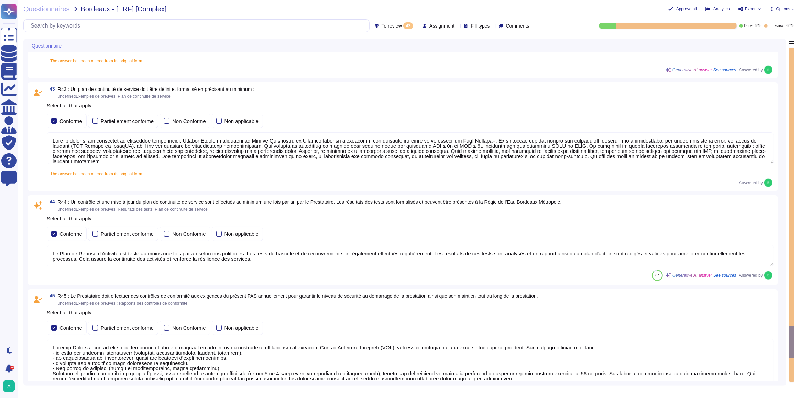
type textarea "Edenred France a mis en place un processus de gestion des changements qui est e…"
type textarea "Edenred France a défini des mécanismes d’échange et de communication sécurisé e…"
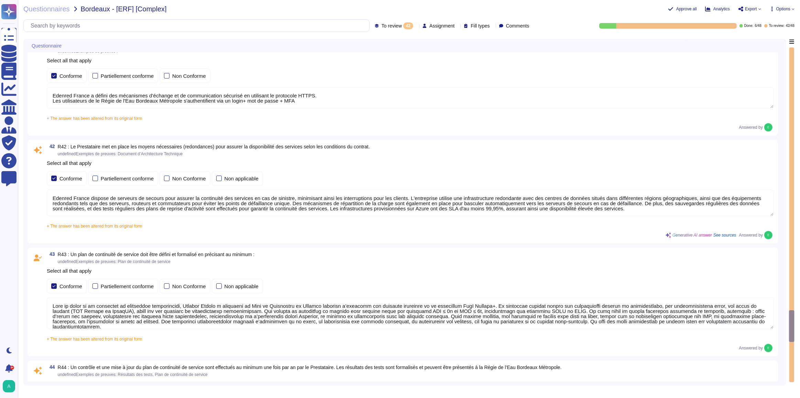
type textarea "Edenred France a mis en place une organisation et un processus de gestion de cr…"
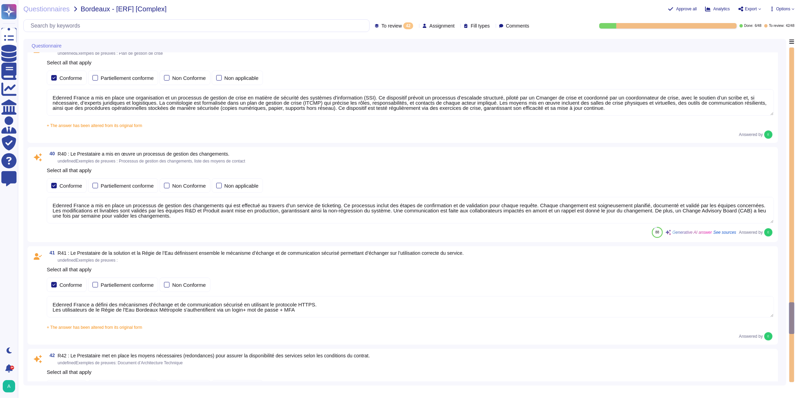
type textarea "Les plateformes sont livrées via notre plateforme de CI/CD. Seuls les ayants dr…"
type textarea "Edenred France a mis en place une procédure de gestion des incidents qui défini…"
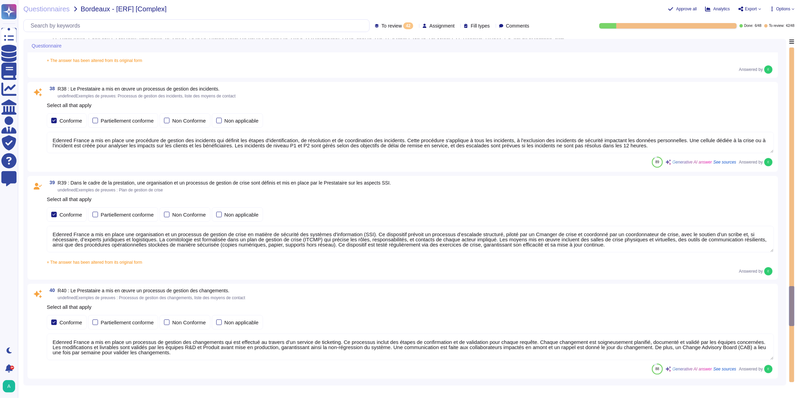
type textarea "Edenred France met en place plusieurs types de tests de sécurité, y compris des…"
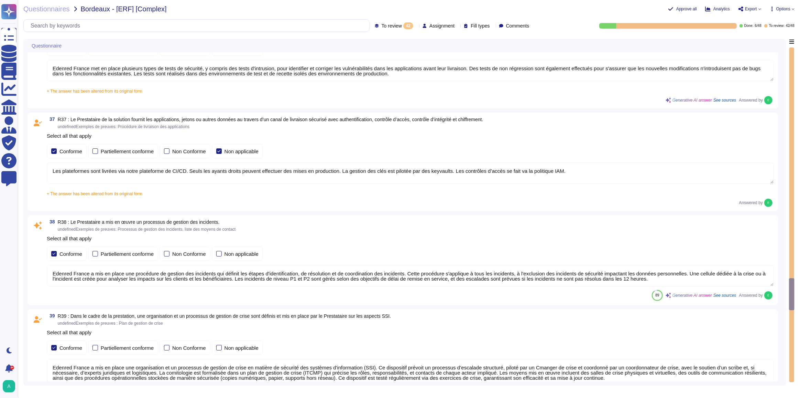
type textarea "Edenred France confirme que toutes les fonctions de test ou de diagnostic sont …"
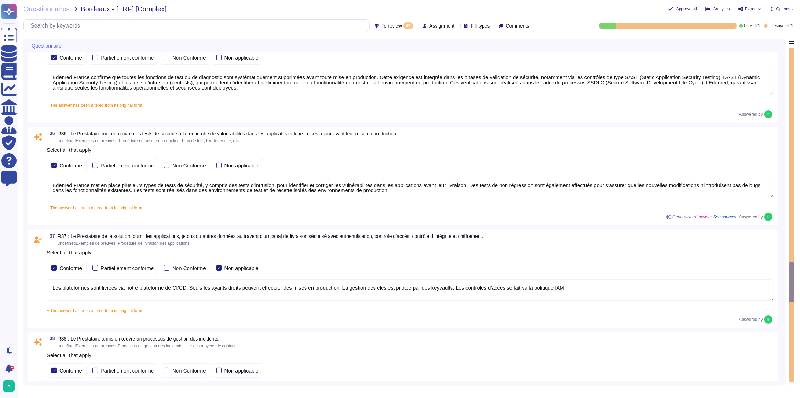
type textarea "Les sauvegardes du système et des données chez Edenred France sont également st…"
type textarea "Pour le développement des applications, Edenred France s’appuie sur une approch…"
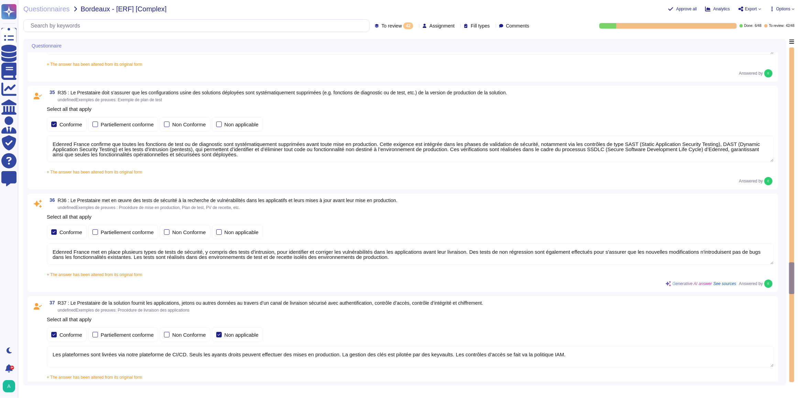
type textarea "Edenred France applique une politique rigoureuse de sauvegarde et de restaurati…"
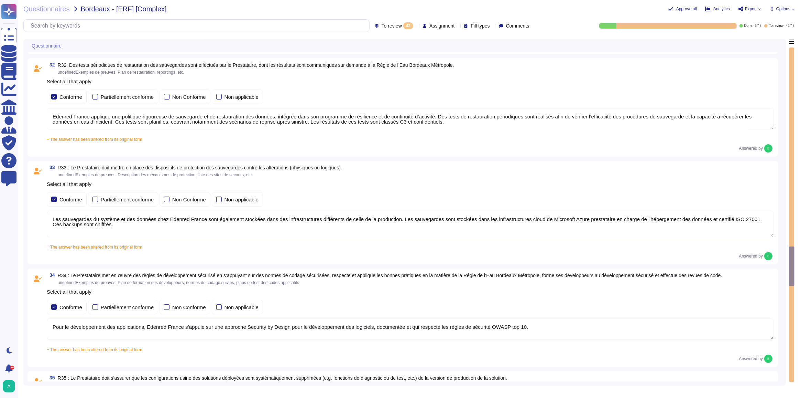
type textarea "Les sauvegardes du système et des données chez Edenred France sont également st…"
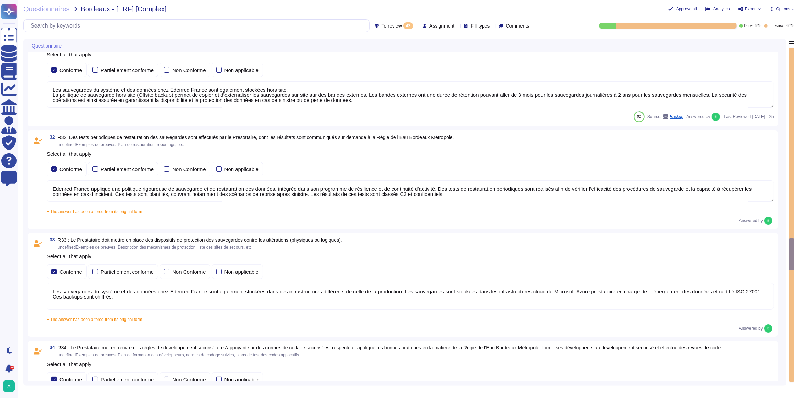
type textarea "Loremip Dolors a con ad elits doe temporinc utlaboreet do magnaaliquae ad mini …"
type textarea "Edenred France fournit une plateforme SaaS mutualisée à ses clients. Les donnée…"
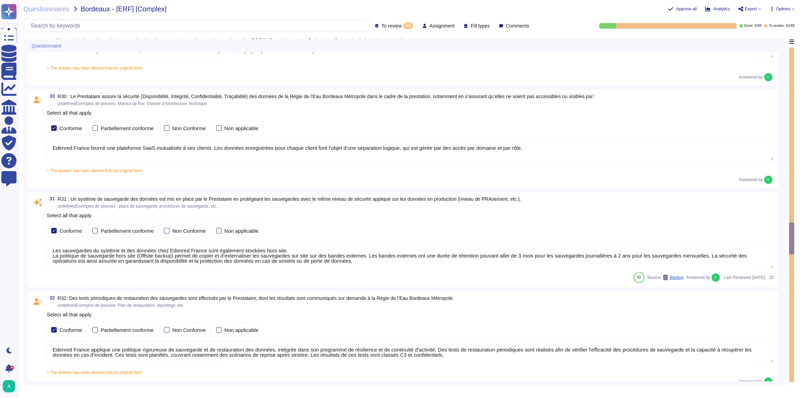
type textarea "En cas d'échanges de données passant par Internet entre le SI d'Edenred France …"
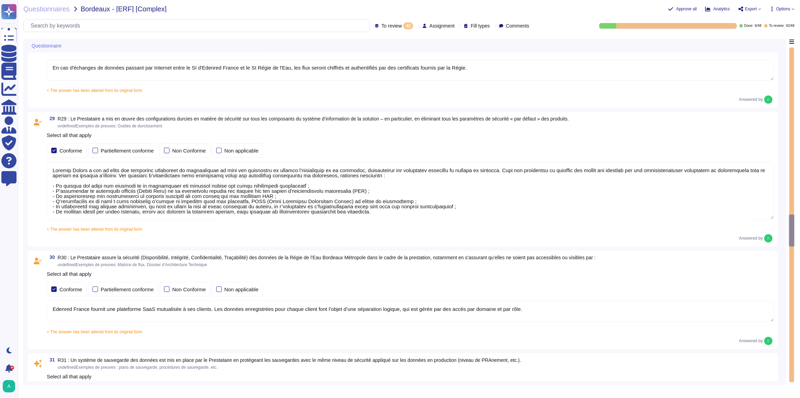
type textarea "Les accès au réseau du système d'information d'Edenred France sont tracés, incl…"
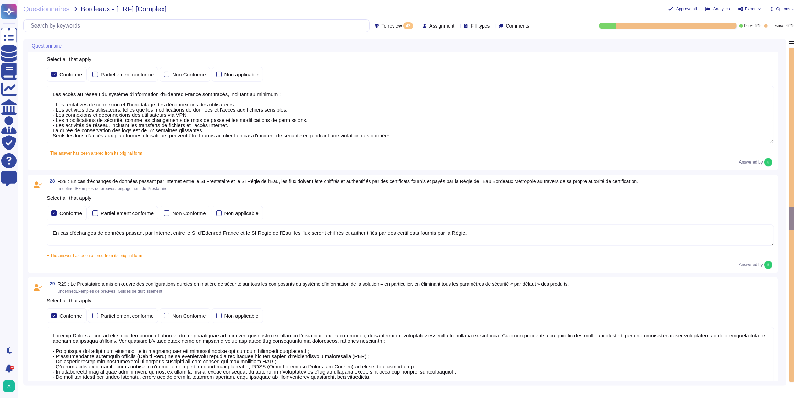
type textarea "Dans le cadre de la prestation, il n' y a pas d'intégration entre le SI d'Edenr…"
type textarea "Edenred France applique un chiffrement à l’état de l’art pour tous les flux néc…"
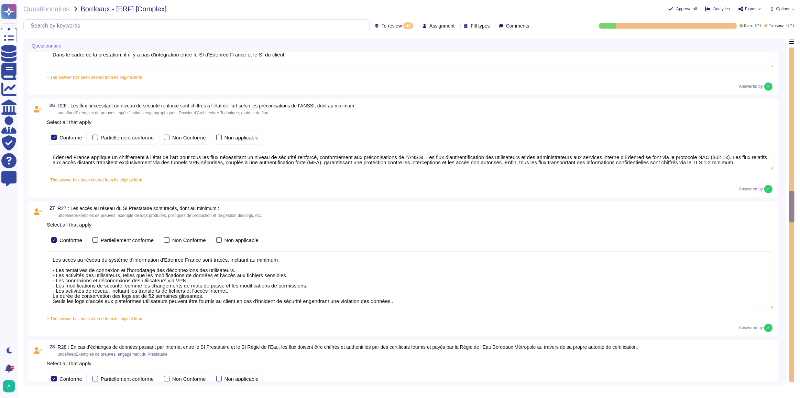
type textarea "Loremip Dolors ame co adipi eli seddoeiusmod temporinc utlabo etd mag aliquaeni…"
type textarea "Edenred France établit et maintient une matrice de flux complète pour l’ensembl…"
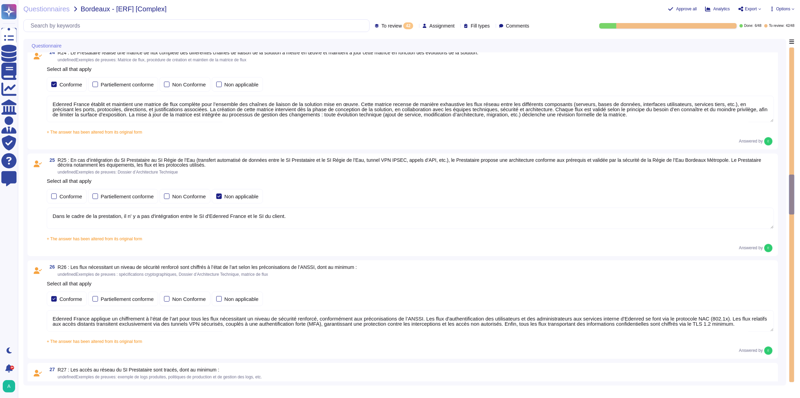
type textarea "Oui, chez Edenred France, les actions sur les ressources sont effectivement tra…"
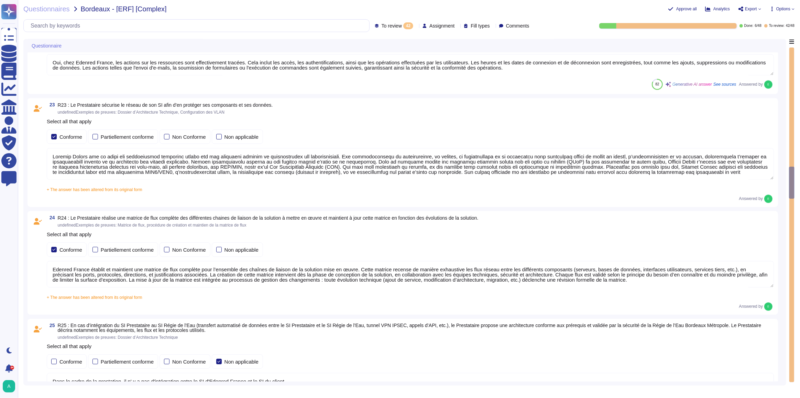
type textarea "La politique de gestion des mots de passe des comptes standards du Prestataire …"
type textarea "La configuration des mots de passe recommandée par [PERSON_NAME] pour tous les …"
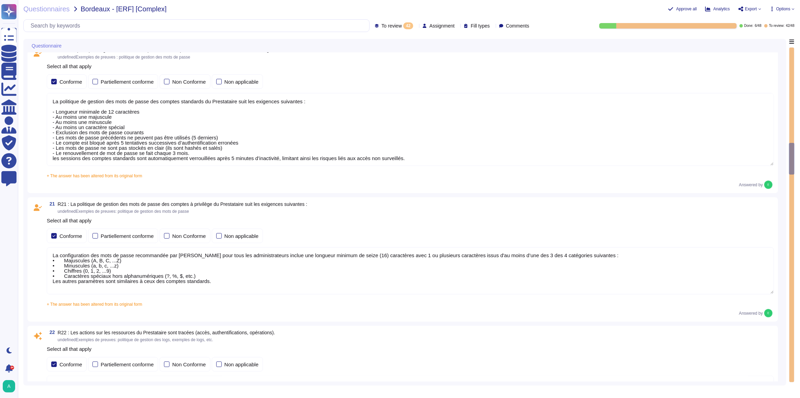
type textarea "Edenred France effectue une revue périodique des accès pour s'assurer que seuls…"
type textarea "Loremip Dolors ame co adipi elitseddo eiusmo t'incididuntutlabo et do magnaali …"
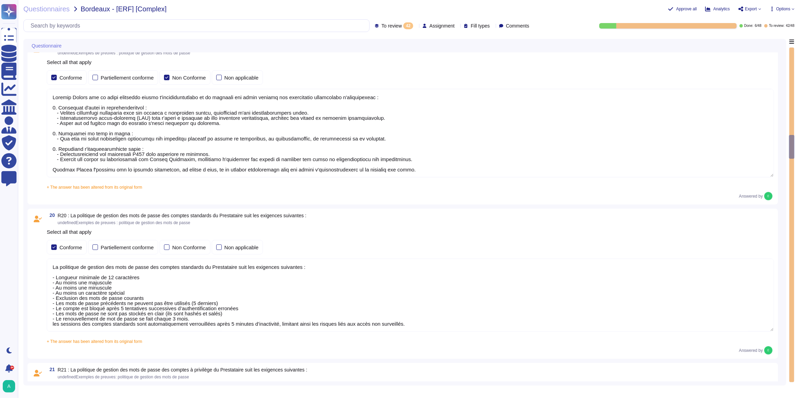
type textarea "Loremip Dolors ametcons adi elitseddo ei tempori utl etdolorem al eni adminimve…"
type textarea "Dans le cadre de la prestation, Edenred France propose une solution SaaS et n’a…"
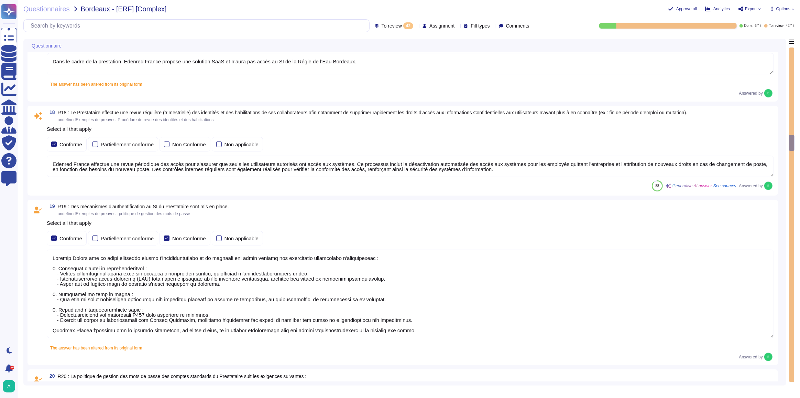
type textarea "Un plan de maintenance est assuré sur nos applications hébergées : les maintena…"
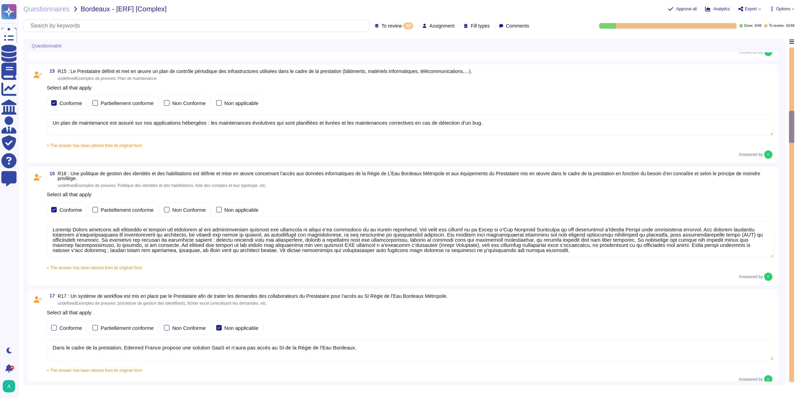
type textarea "Edenred France a mis en place des systèmes de contrôle environnemental dans ses…"
type textarea "Edenred France prend des mesures pour garantir la sécurité de ses équipements p…"
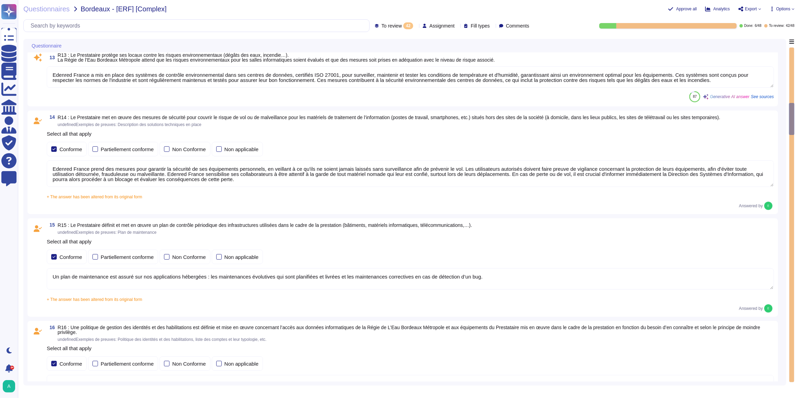
type textarea "La procédure de suivi de l'obsolescence des équipements utilisés dans le cadre …"
type textarea "Edenred France assure la sécurité physique des locaux hébergeant les équipement…"
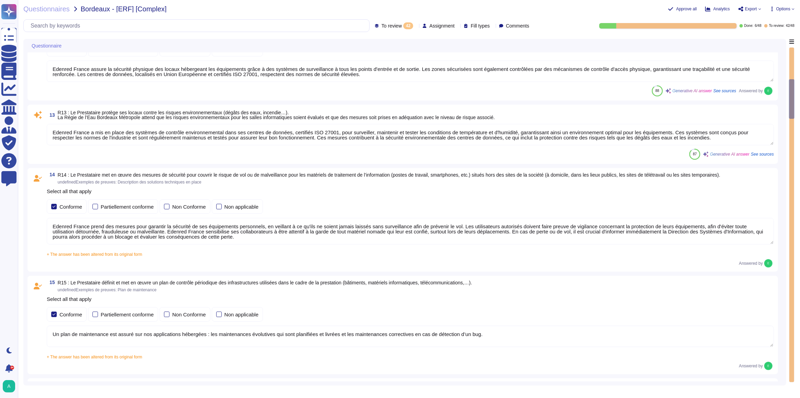
type textarea "Edenred France effectue des scans de vulnérabilités mensuels sur l’ensemble de …"
type textarea "Edenred dispose d’une politique de patch management sur laquelle elle s’appuie …"
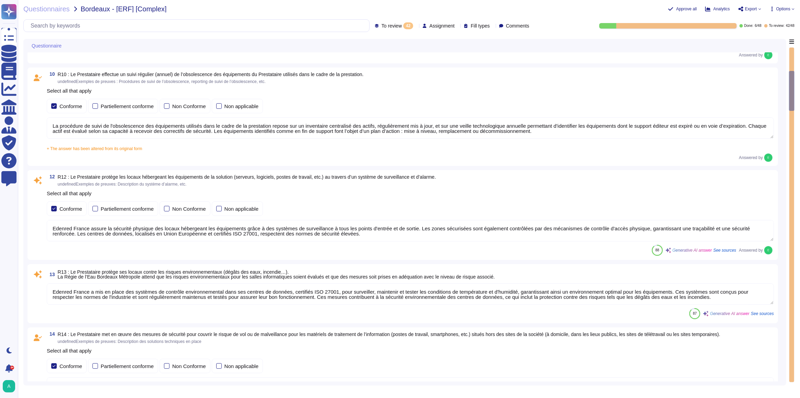
type textarea "Edenred France crée et maintient un inventaire des actifs à l'aide de la Config…"
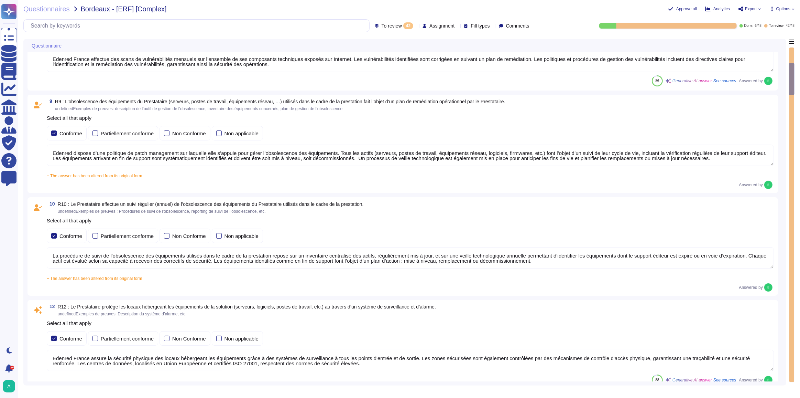
type textarea "Edenred France audite la conformité de ses sous-traitants en matière de sécurit…"
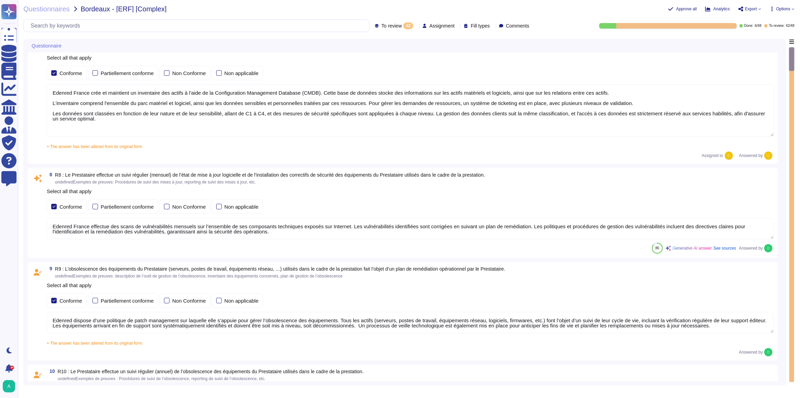
scroll to position [219, 0]
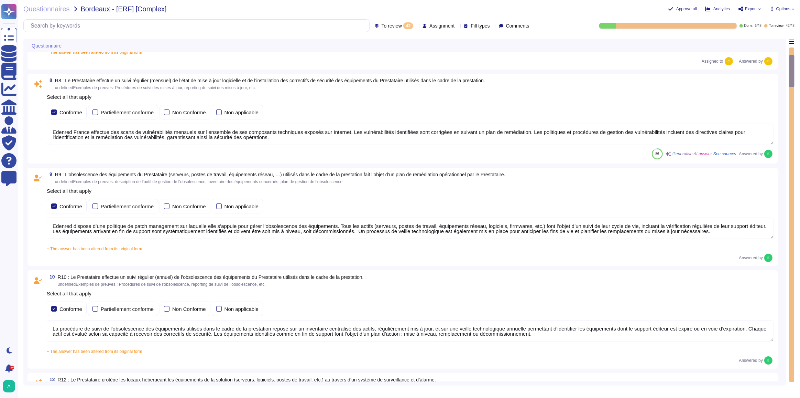
type textarea "Edenred France assure la sécurité physique des locaux hébergeant les équipement…"
type textarea "Edenred France a mis en place des systèmes de contrôle environnemental dans ses…"
type textarea "Edenred France prend des mesures pour garantir la sécurité de ses équipements p…"
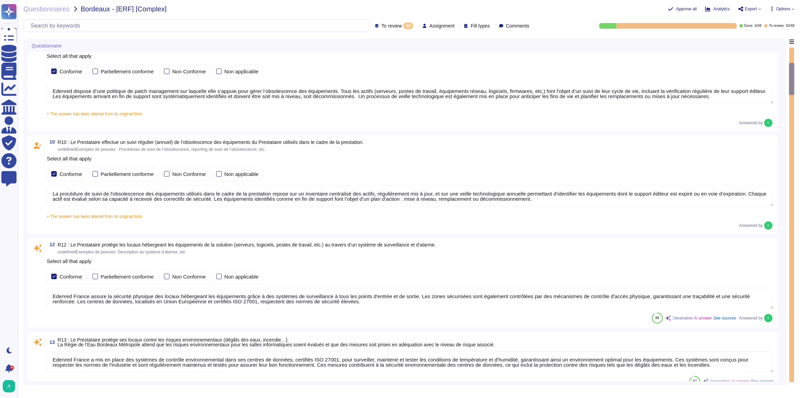
scroll to position [375, 0]
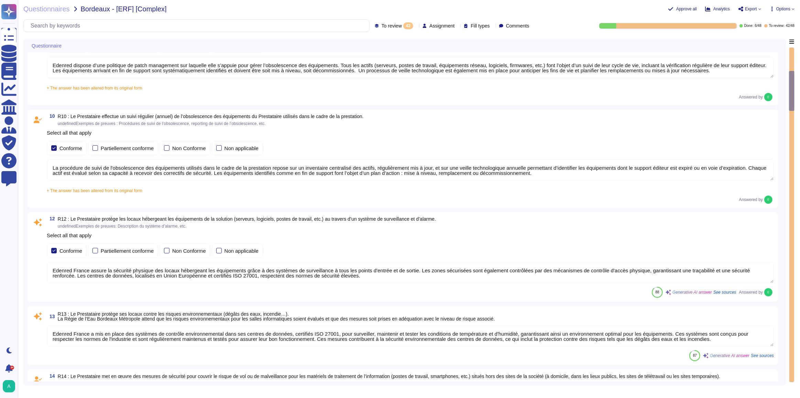
type textarea "Un plan de maintenance est assuré sur nos applications hébergées : les maintena…"
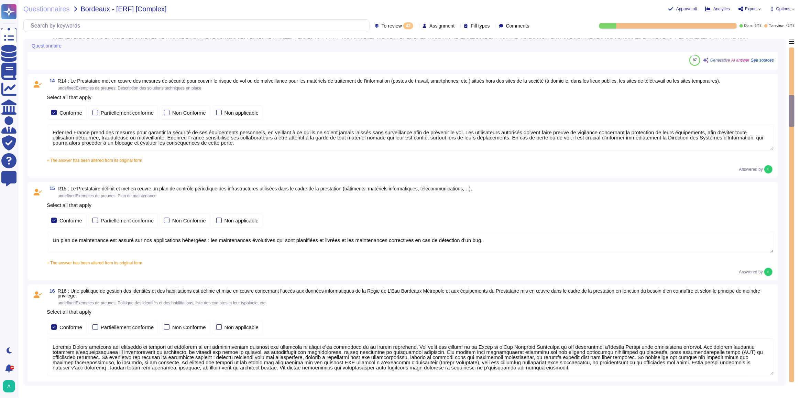
type textarea "Loremip Dolors ametcons adi elitseddo ei tempori utl etdolorem al eni adminimve…"
type textarea "Dans le cadre de la prestation, Edenred France propose une solution SaaS et n’a…"
type textarea "Edenred France effectue une revue périodique des accès pour s'assurer que seuls…"
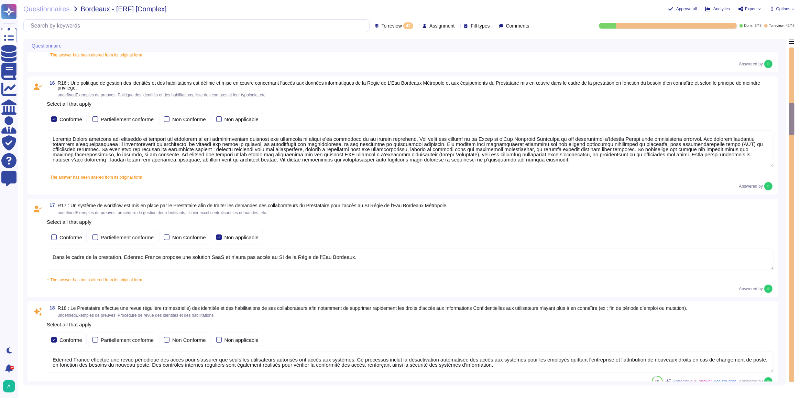
type textarea "Loremip Dolors ame co adipi elitseddo eiusmo t'incididuntutlabo et do magnaali …"
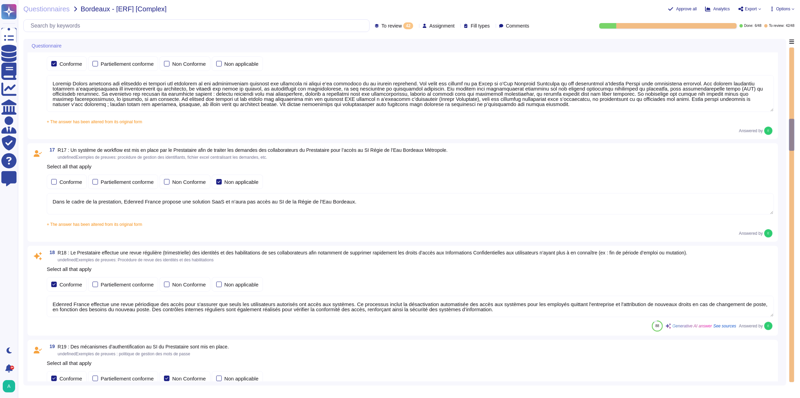
type textarea "La politique de gestion des mots de passe des comptes standards du Prestataire …"
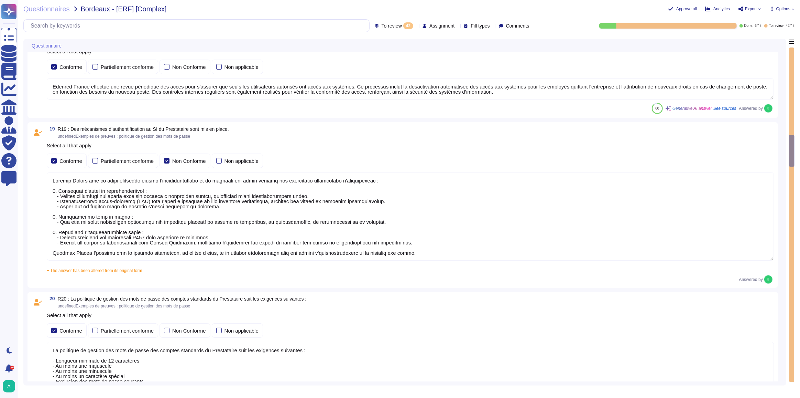
type textarea "La configuration des mots de passe recommandée par [PERSON_NAME] pour tous les …"
type textarea "Oui, chez Edenred France, les actions sur les ressources sont effectivement tra…"
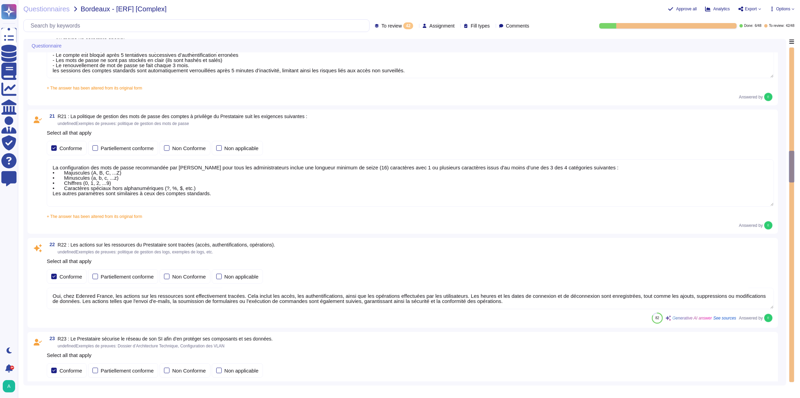
type textarea "Loremip Dolors ame co adipi eli seddoeiusmod temporinc utlabo etd mag aliquaeni…"
type textarea "Edenred France établit et maintient une matrice de flux complète pour l’ensembl…"
type textarea "Dans le cadre de la prestation, il n' y a pas d'intégration entre le SI d'Edenr…"
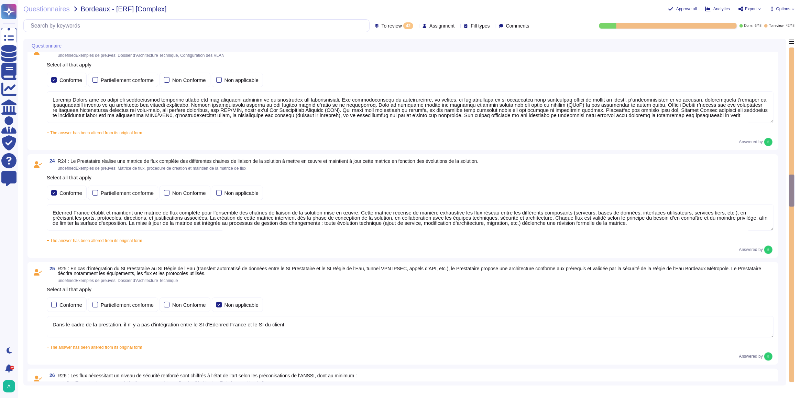
type textarea "Edenred France applique un chiffrement à l’état de l’art pour tous les flux néc…"
type textarea "Les accès au réseau du système d'information d'Edenred France sont tracés, incl…"
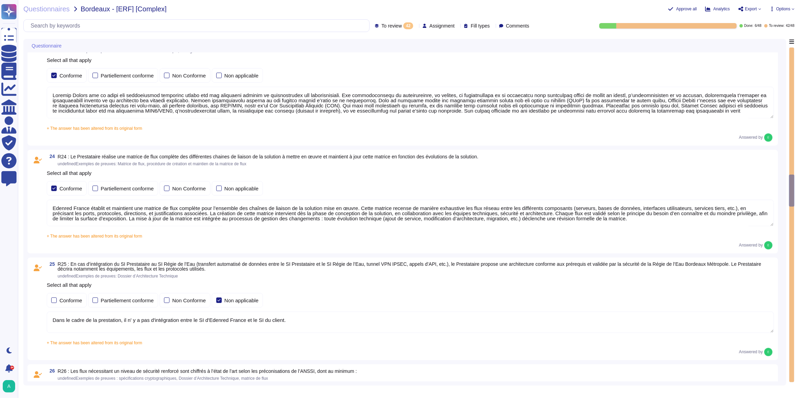
type textarea "En cas d'échanges de données passant par Internet entre le SI d'Edenred France …"
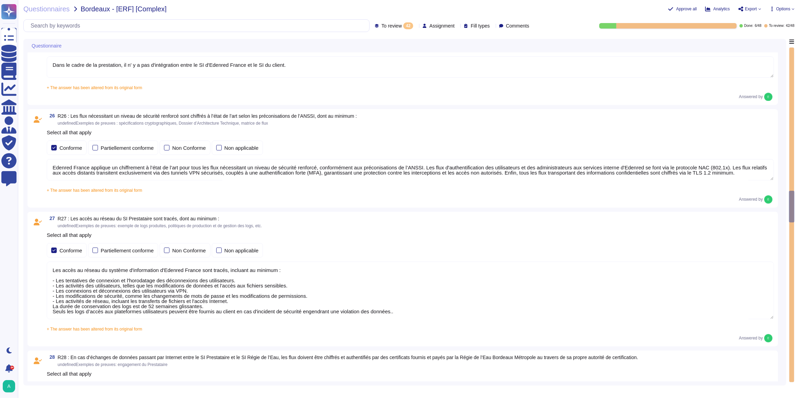
type textarea "Loremip Dolors a con ad elits doe temporinc utlaboreet do magnaaliquae ad mini …"
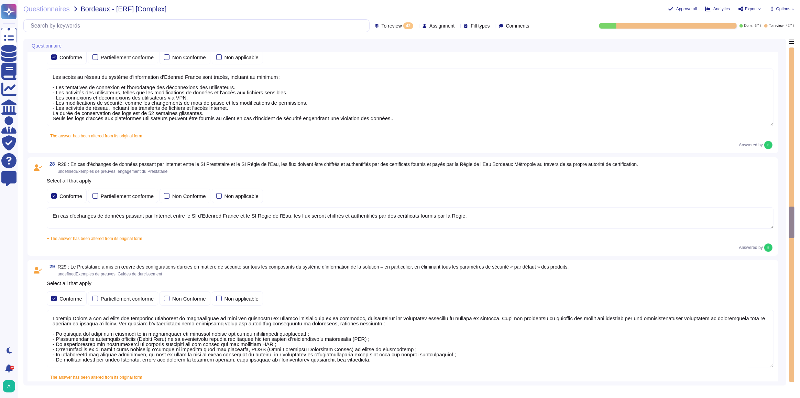
type textarea "Edenred France fournit une plateforme SaaS mutualisée à ses clients. Les donnée…"
type textarea "Les sauvegardes du système et des données chez Edenred France sont également st…"
type textarea "Edenred France applique une politique rigoureuse de sauvegarde et de restaurati…"
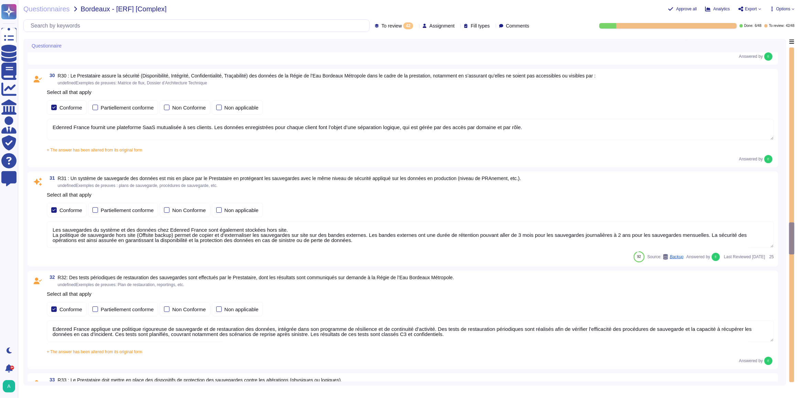
type textarea "Les sauvegardes du système et des données chez Edenred France sont également st…"
type textarea "Pour le développement des applications, Edenred France s’appuie sur une approch…"
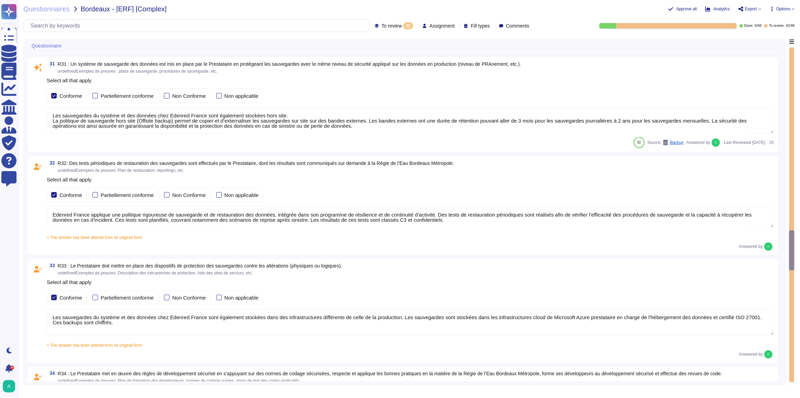
type textarea "Edenred France confirme que toutes les fonctions de test ou de diagnostic sont …"
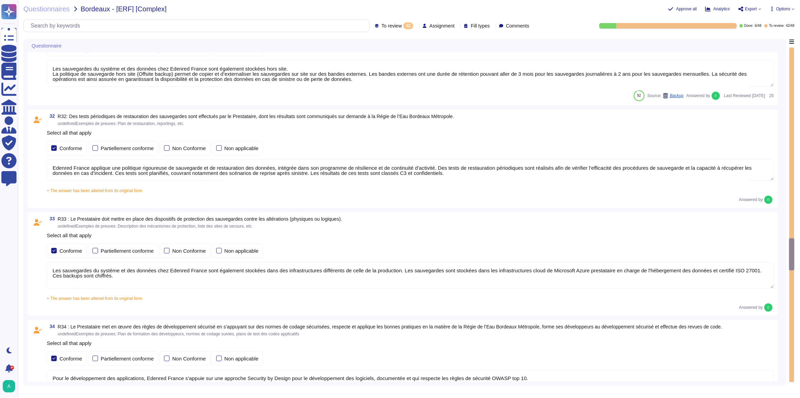
type textarea "Edenred France met en place plusieurs types de tests de sécurité, y compris des…"
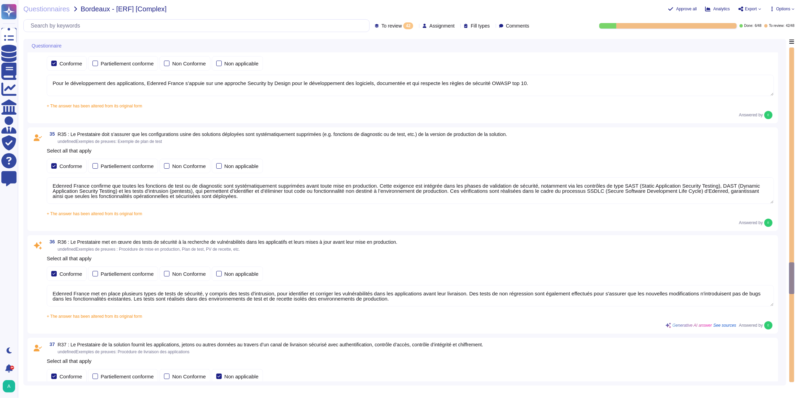
type textarea "Les plateformes sont livrées via notre plateforme de CI/CD. Seuls les ayants dr…"
type textarea "Edenred France a mis en place une procédure de gestion des incidents qui défini…"
type textarea "Edenred France a mis en place une organisation et un processus de gestion de cr…"
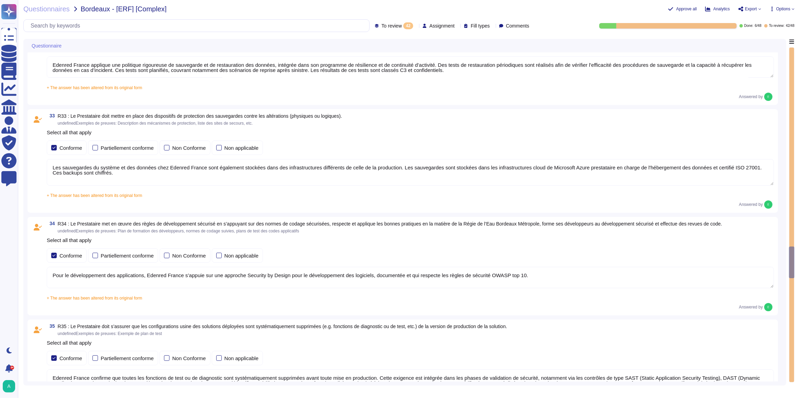
type textarea "Les sauvegardes du système et des données chez Edenred France sont également st…"
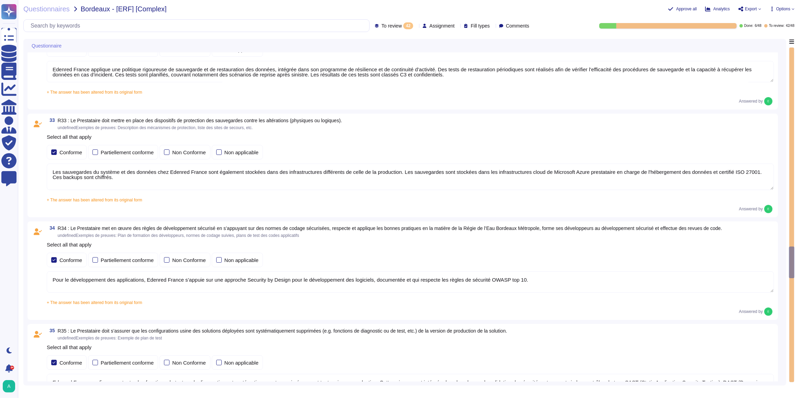
type textarea "Edenred France fournit une plateforme SaaS mutualisée à ses clients. Les donnée…"
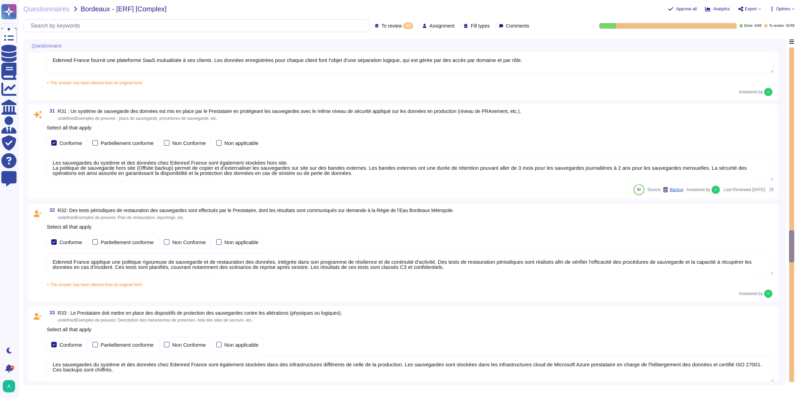
type textarea "Loremip Dolors a con ad elits doe temporinc utlaboreet do magnaaliquae ad mini …"
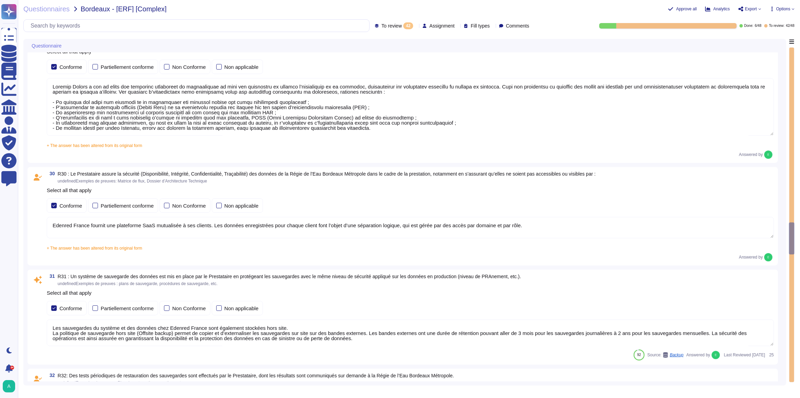
type textarea "Les accès au réseau du système d'information d'Edenred France sont tracés, incl…"
type textarea "En cas d'échanges de données passant par Internet entre le SI d'Edenred France …"
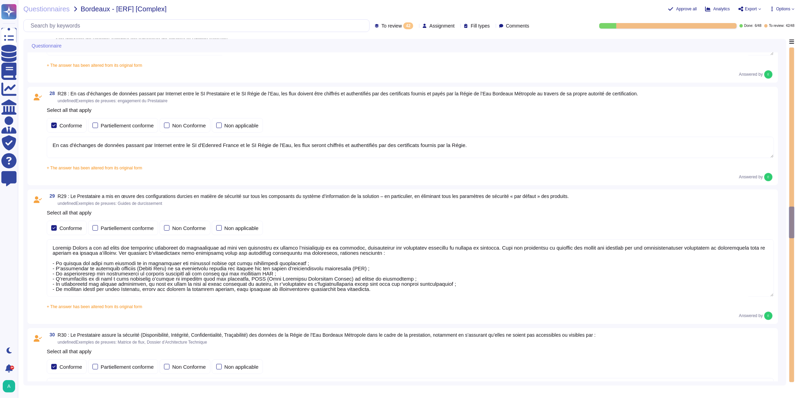
type textarea "Edenred France applique un chiffrement à l’état de l’art pour tous les flux néc…"
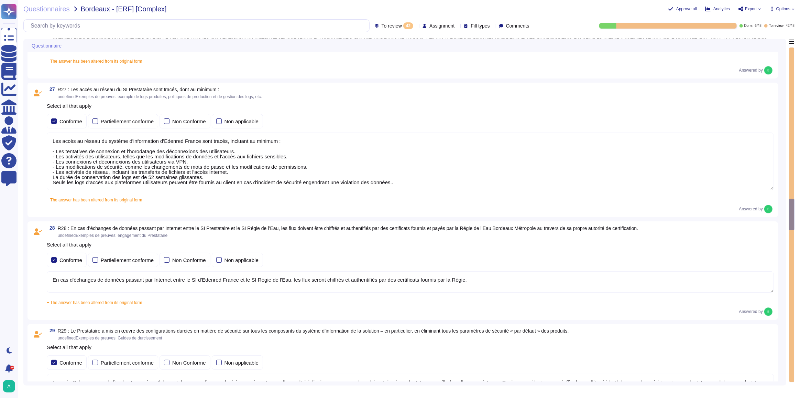
type textarea "Dans le cadre de la prestation, il n' y a pas d'intégration entre le SI d'Edenr…"
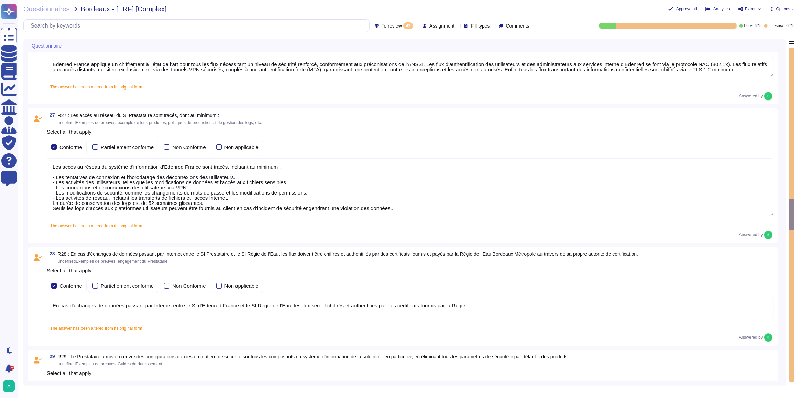
scroll to position [2063, 0]
click at [675, 4] on div "Questionnaires Bordeaux - [ERF] [Complex] Approve all Analytics Export Options …" at bounding box center [409, 199] width 782 height 398
click at [678, 9] on span "Approve all" at bounding box center [687, 9] width 21 height 4
click at [683, 11] on span "Approve all" at bounding box center [687, 9] width 21 height 4
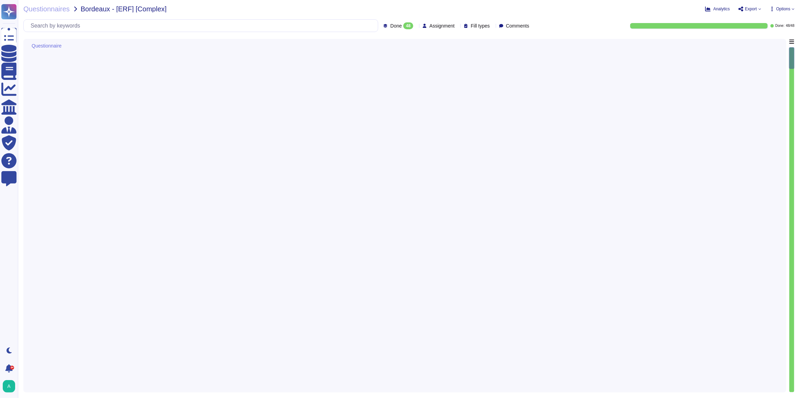
type textarea "Loremip Dolors ametcon a'eli Seddoeius te Incididu ut Laboree d'Magnaaliqua (EN…"
type textarea "Loremip Dolors ametcon adipiscingelitse doe temporin utla e do magnaali en a'mi…"
type textarea "Edenred France audite la conformité de ses sous-traitants en matière de sécurit…"
type textarea "Edenred France crée et maintient un inventaire des actifs à l'aide de la Config…"
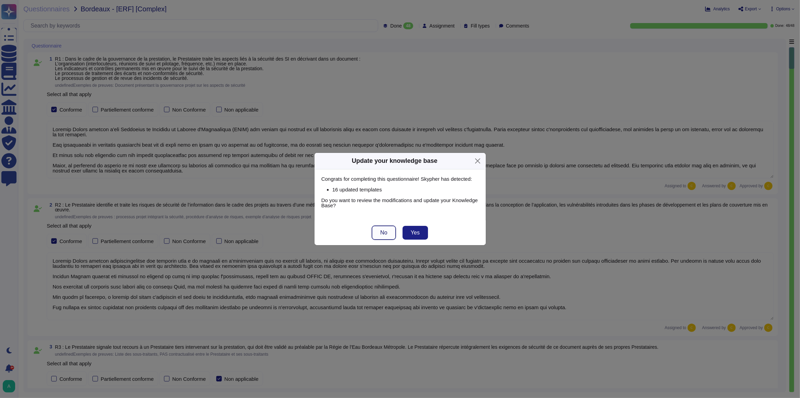
click at [389, 236] on button "No" at bounding box center [383, 233] width 23 height 14
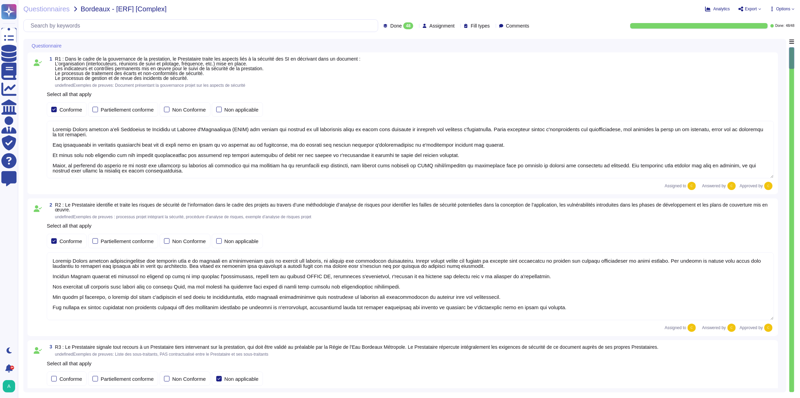
click at [754, 10] on span "Export" at bounding box center [751, 9] width 12 height 4
drag, startPoint x: 769, startPoint y: 28, endPoint x: 764, endPoint y: 32, distance: 6.4
click at [769, 42] on p "Download" at bounding box center [775, 50] width 24 height 17
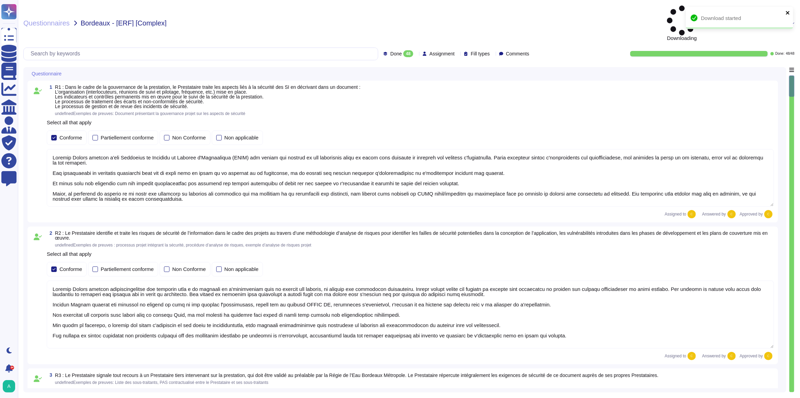
click at [789, 13] on icon "close" at bounding box center [788, 13] width 5 height 6
